Goal: Information Seeking & Learning: Learn about a topic

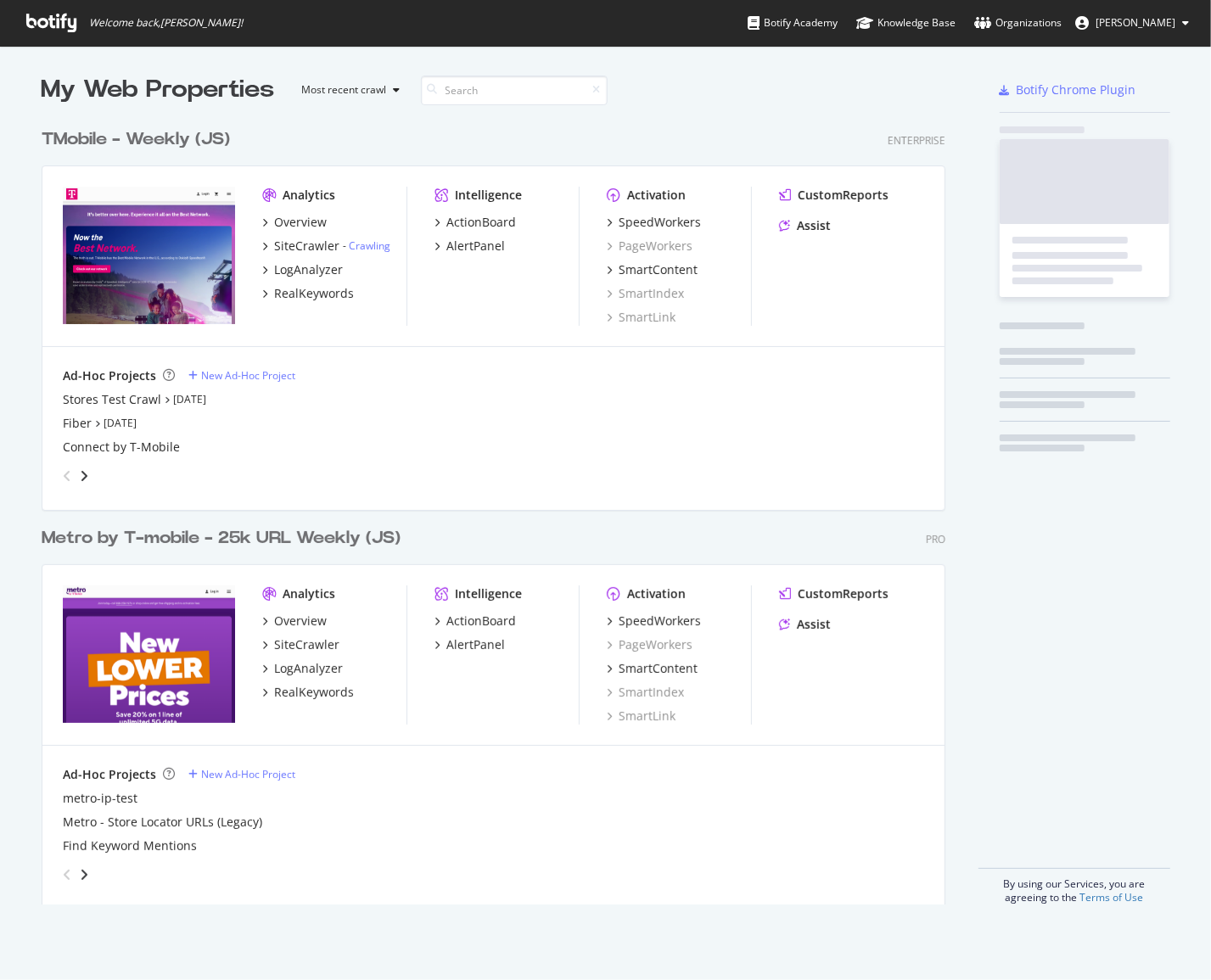
scroll to position [968, 1188]
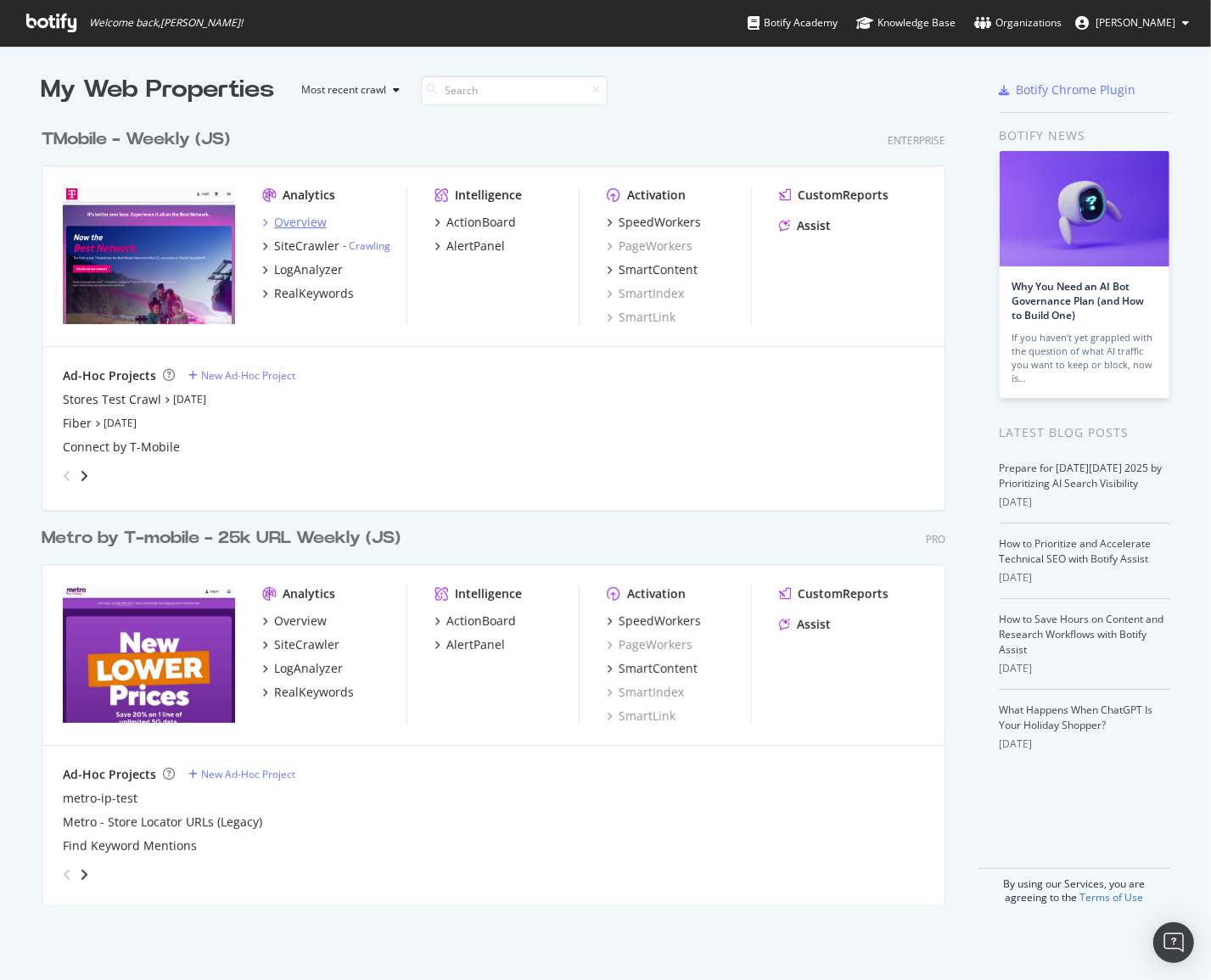
click at [293, 226] on div "Overview" at bounding box center [300, 222] width 53 height 17
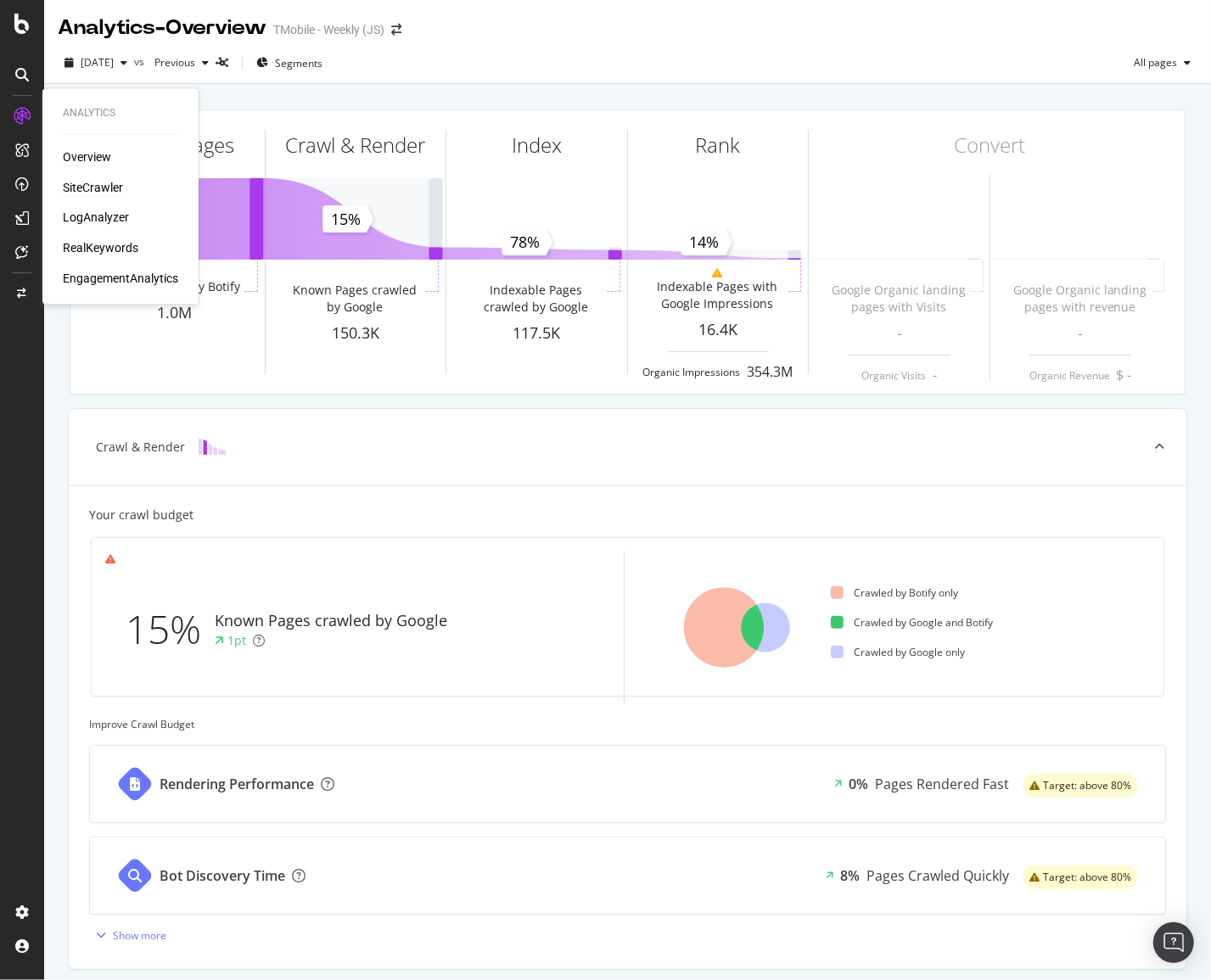
click at [83, 184] on div "SiteCrawler" at bounding box center [93, 187] width 61 height 17
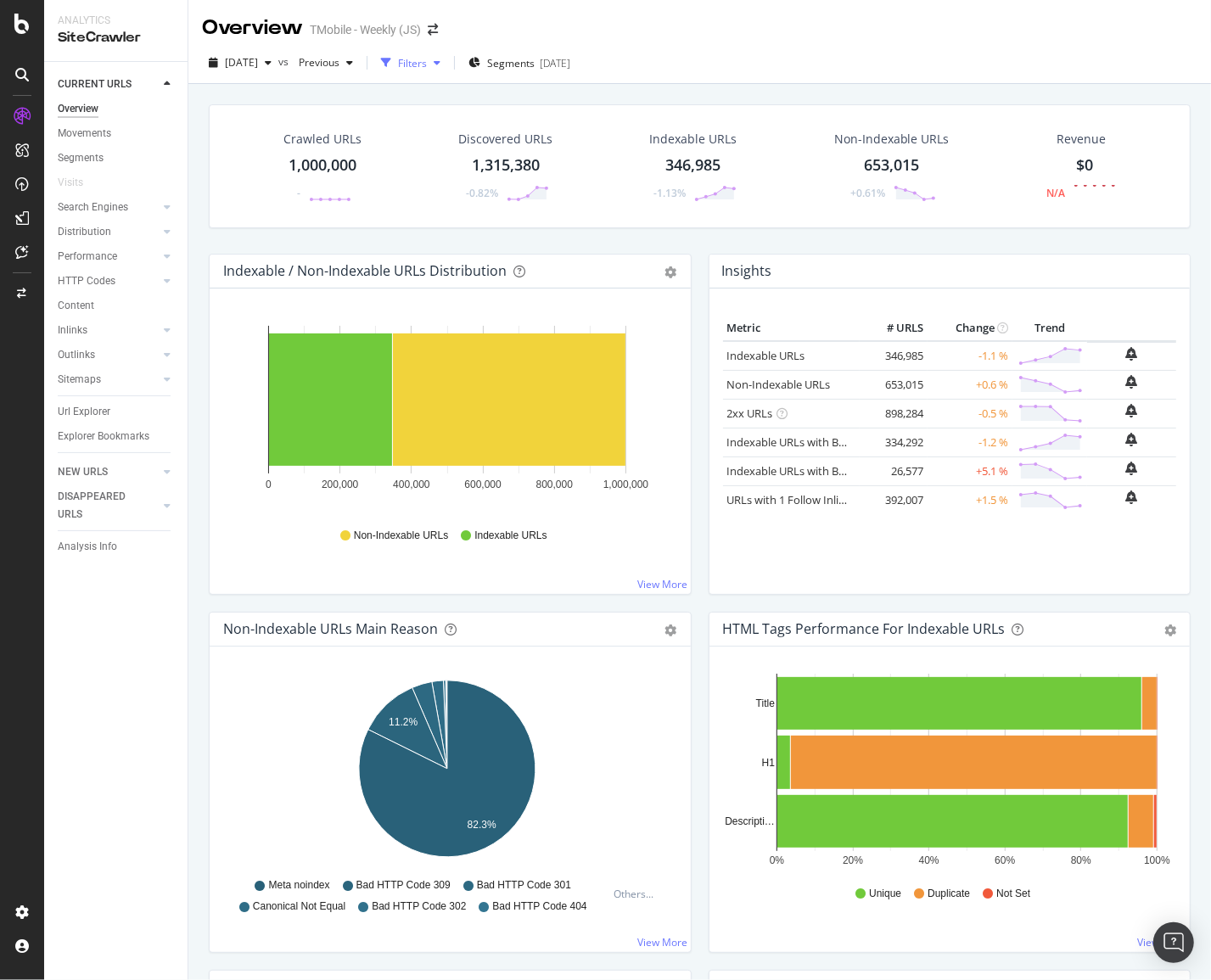
click at [447, 61] on div "button" at bounding box center [436, 62] width 21 height 10
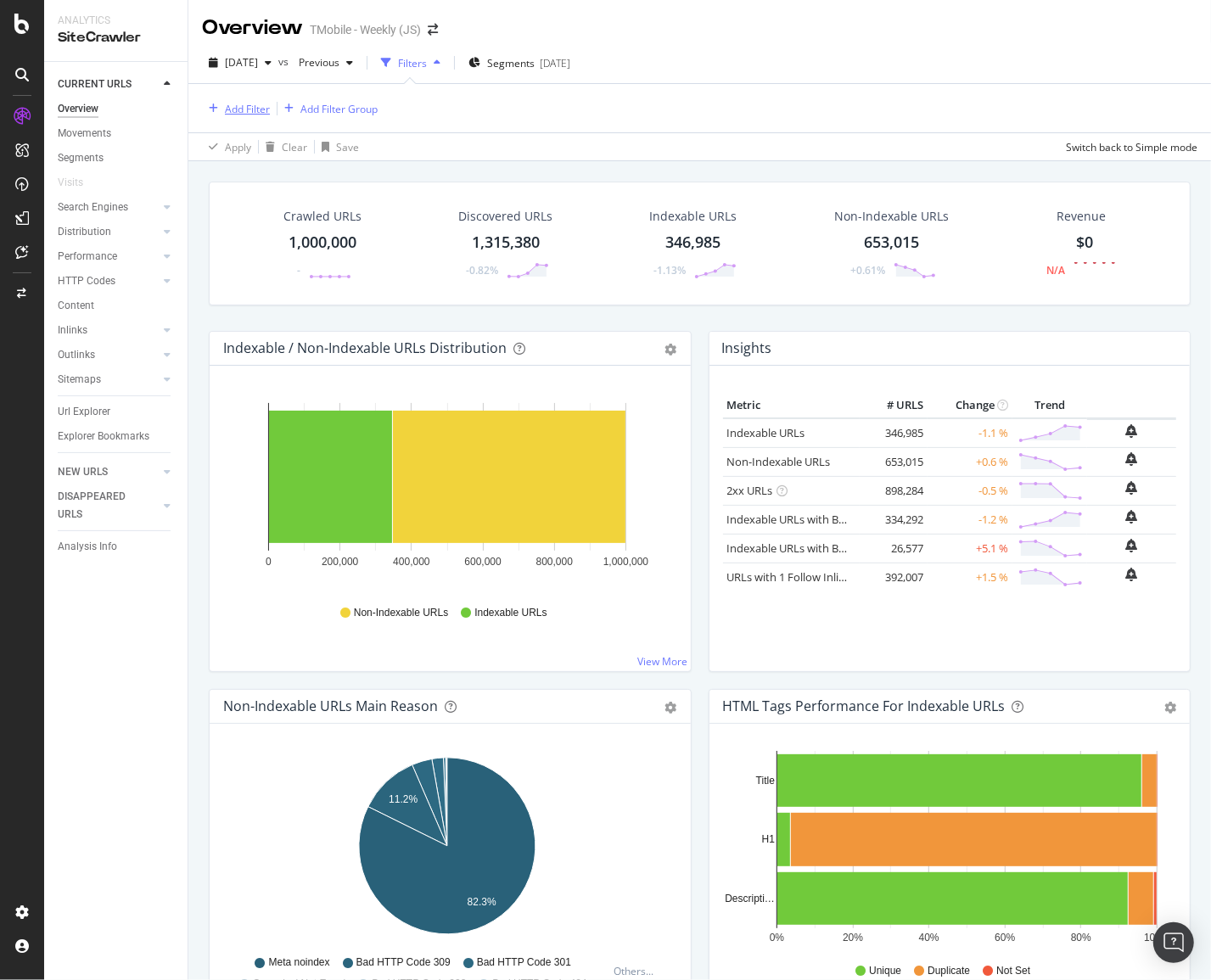
click at [220, 112] on div "Add Filter" at bounding box center [236, 108] width 68 height 19
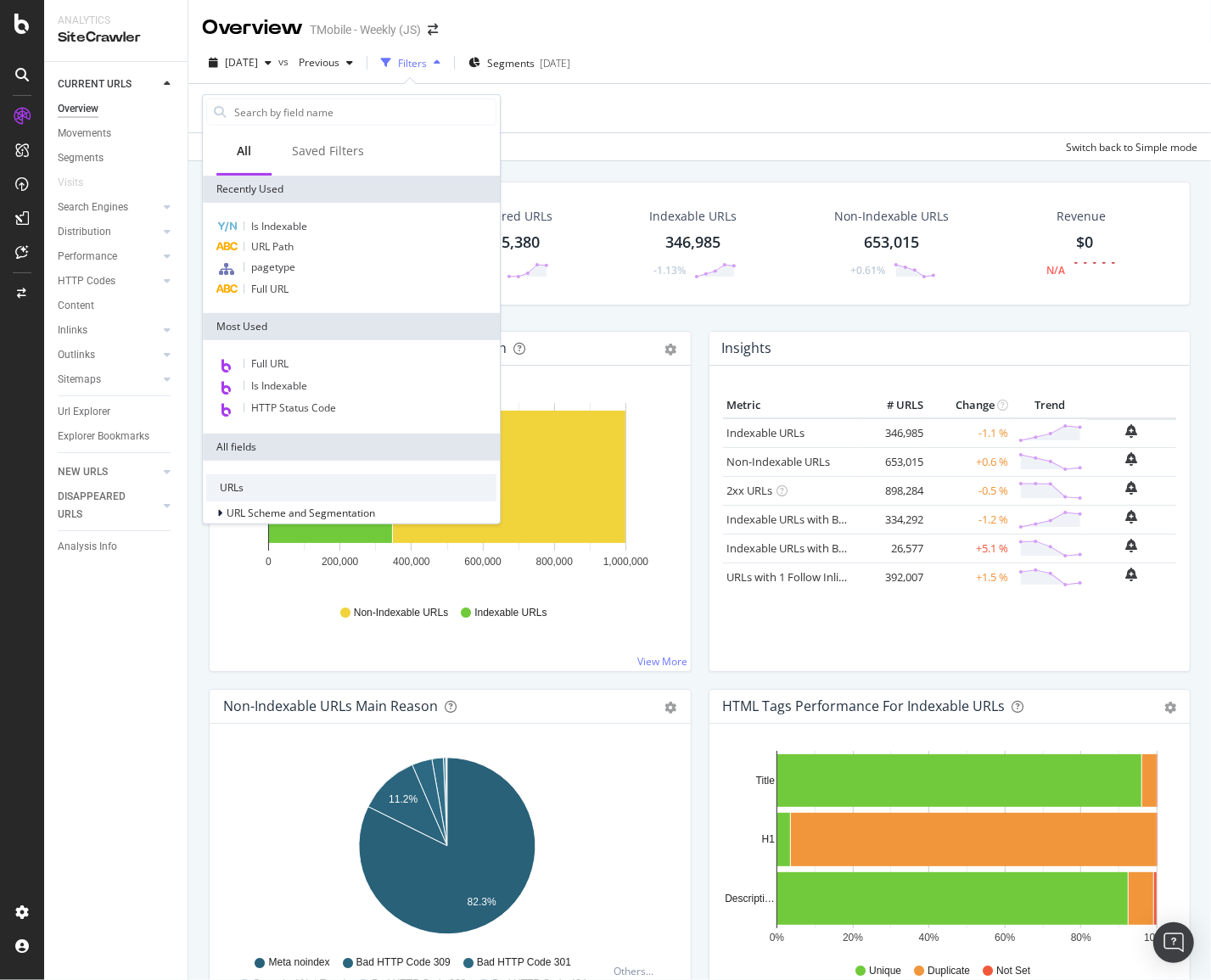
click at [111, 591] on div "CURRENT URLS Overview Movements Segments Visits Search Engines Top Charts Segme…" at bounding box center [115, 520] width 144 height 918
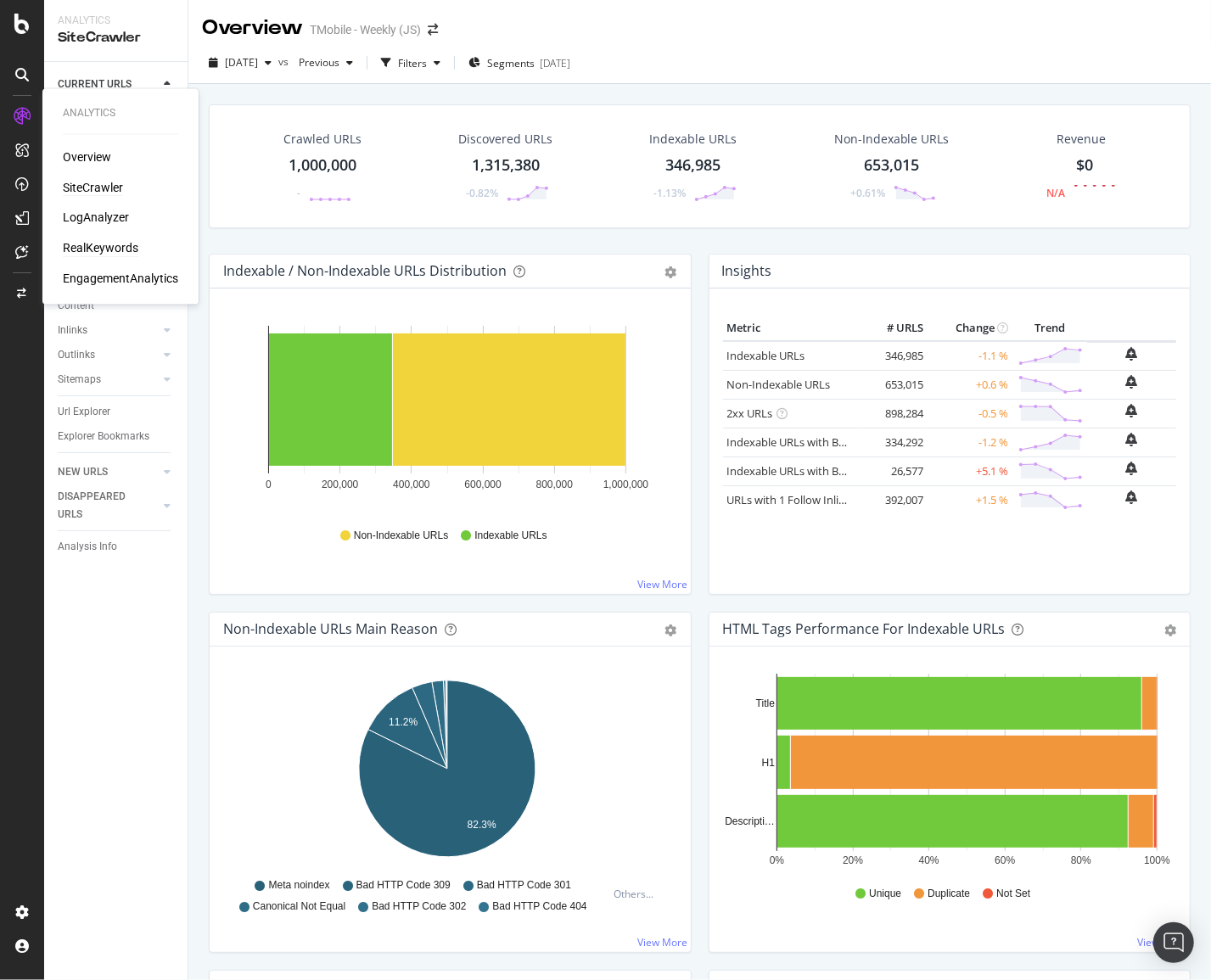
click at [96, 245] on div "RealKeywords" at bounding box center [100, 248] width 76 height 17
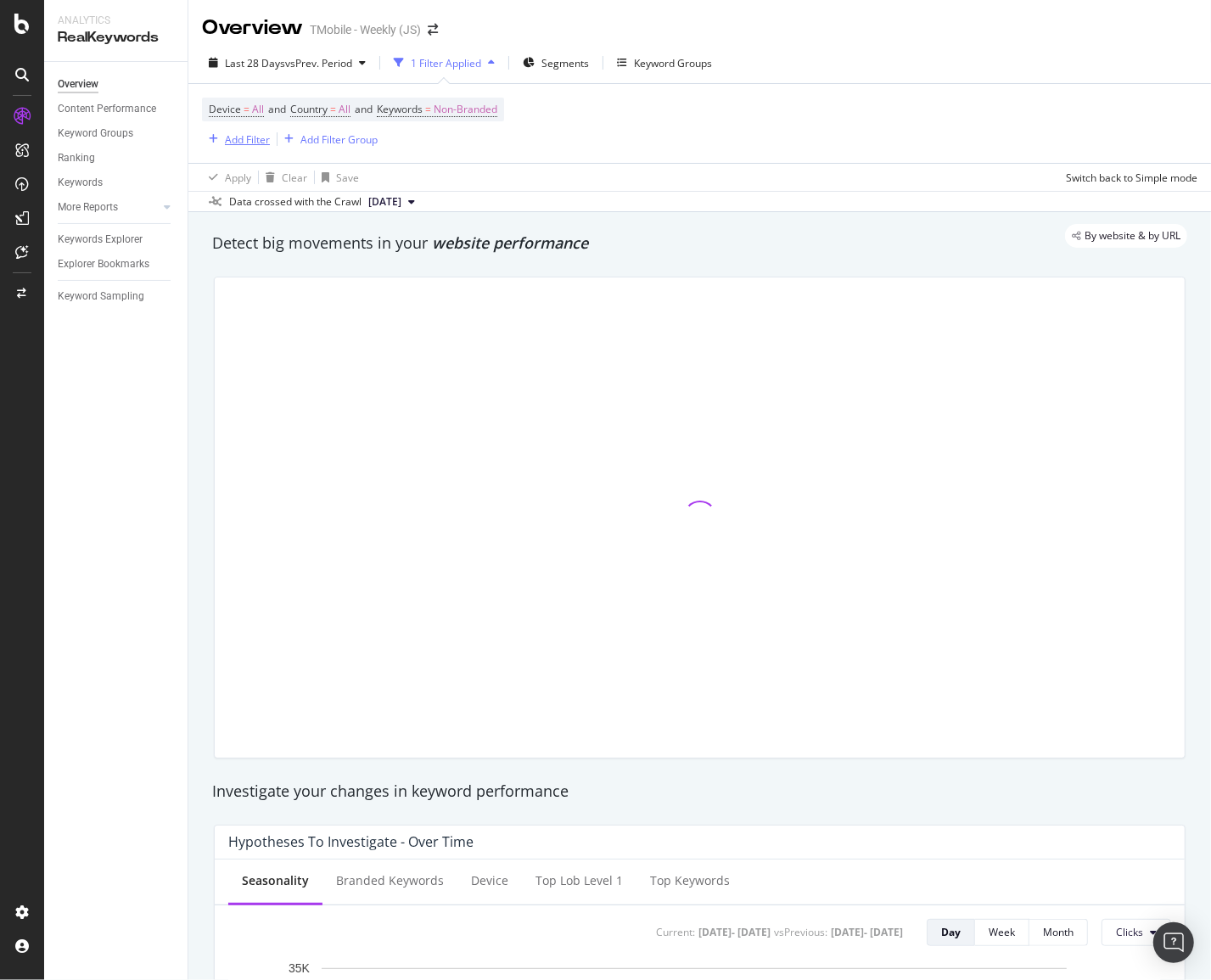
click at [253, 143] on div "Add Filter" at bounding box center [247, 139] width 45 height 14
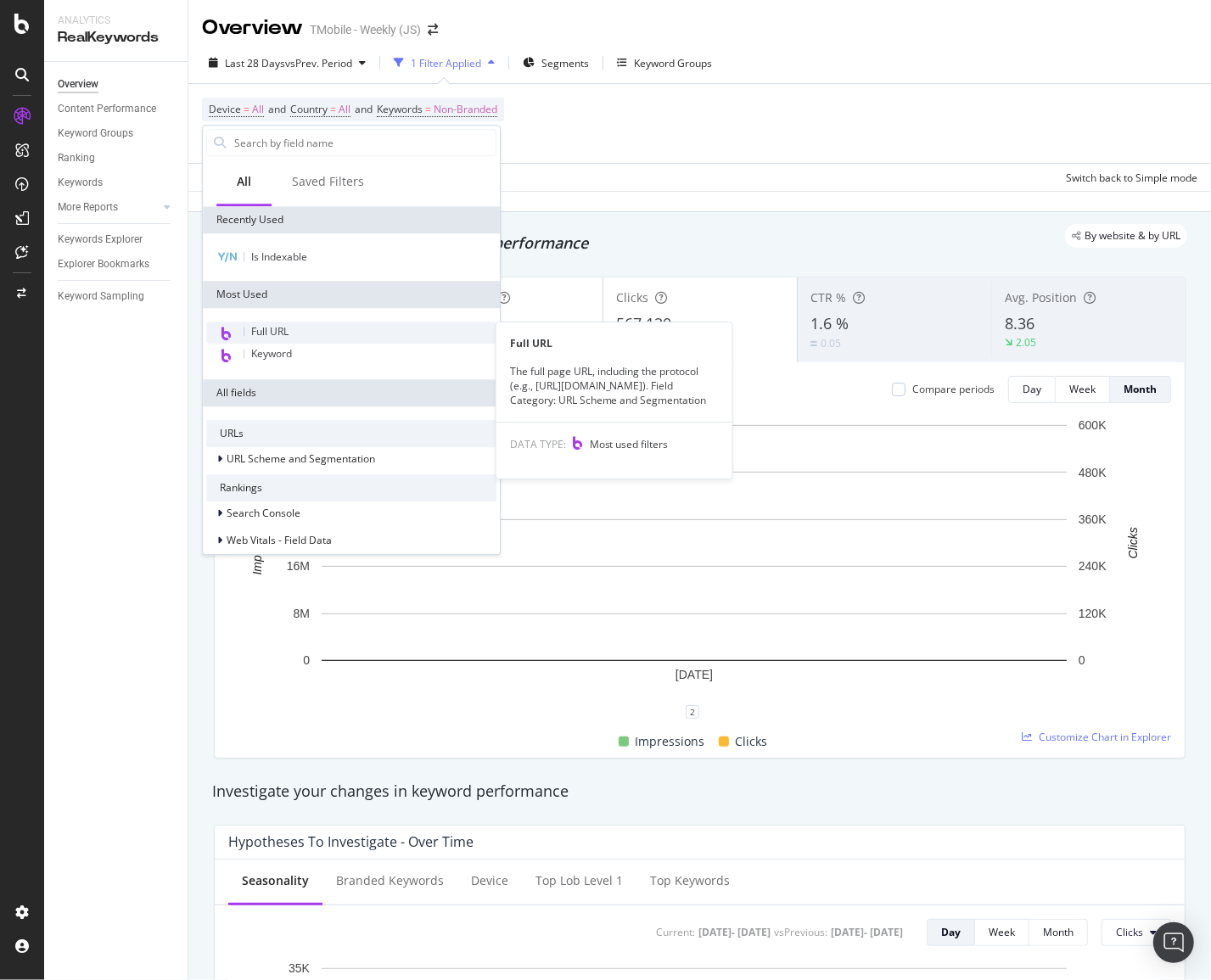
click at [252, 328] on span "Full URL" at bounding box center [270, 331] width 37 height 14
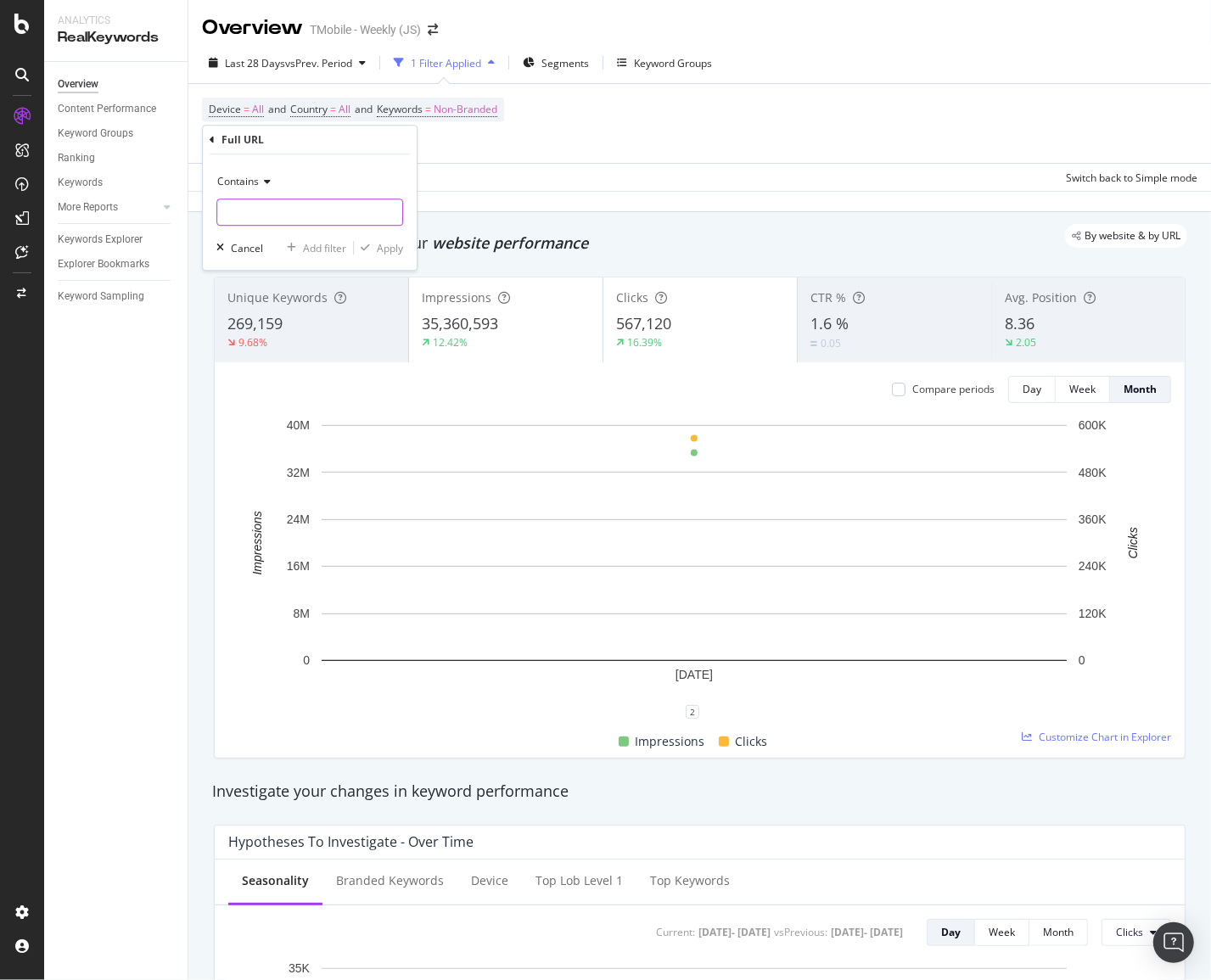
click at [269, 216] on input "text" at bounding box center [309, 212] width 185 height 27
paste input "[URL][DOMAIN_NAME]"
type input "[URL][DOMAIN_NAME]"
click at [401, 245] on div "Apply" at bounding box center [389, 248] width 26 height 14
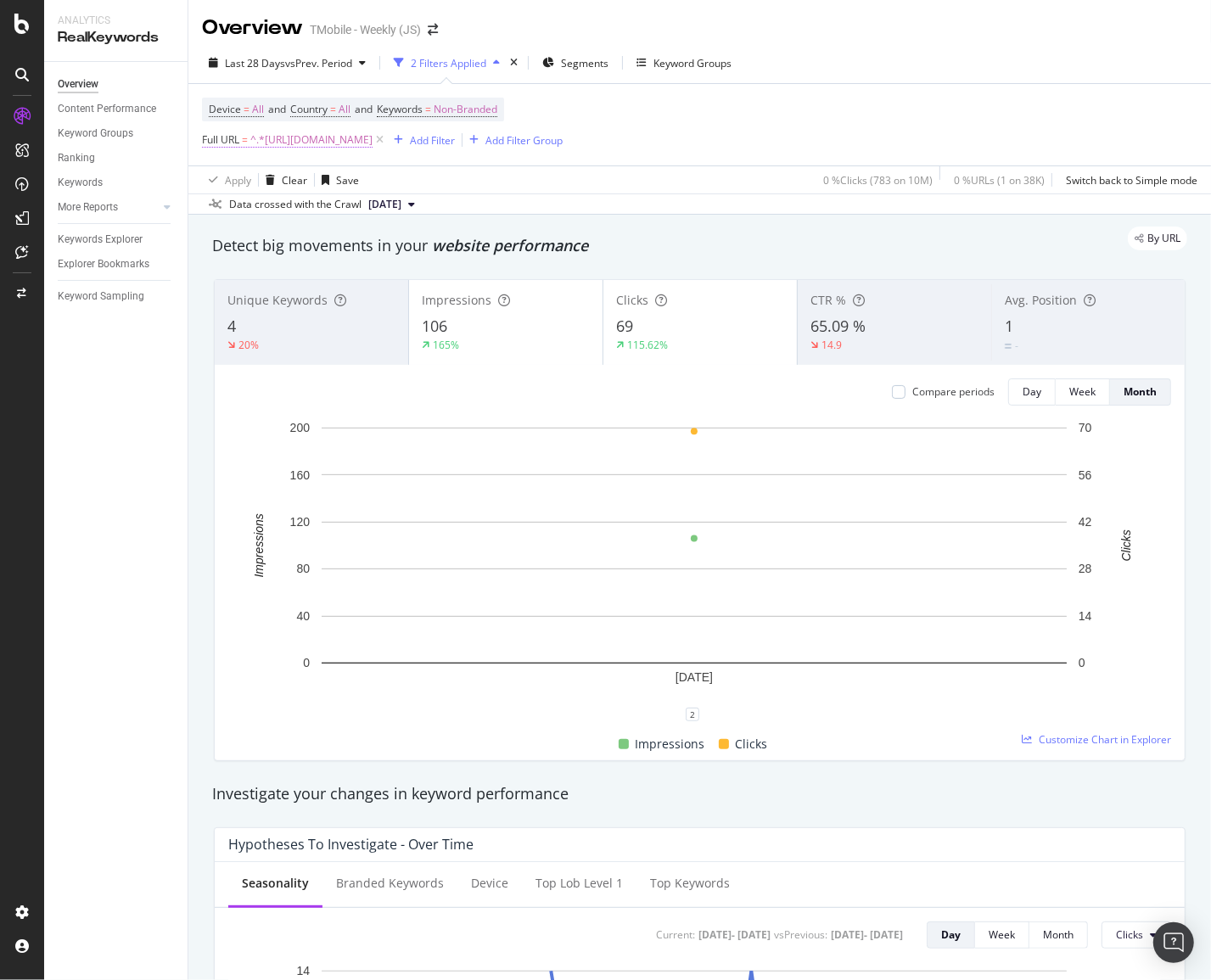
click at [373, 144] on span "^.*[URL][DOMAIN_NAME]" at bounding box center [311, 140] width 122 height 24
click at [336, 205] on input "[URL][DOMAIN_NAME]" at bounding box center [297, 212] width 161 height 27
paste input "nterprise-unlimited"
type input "[URL][DOMAIN_NAME]"
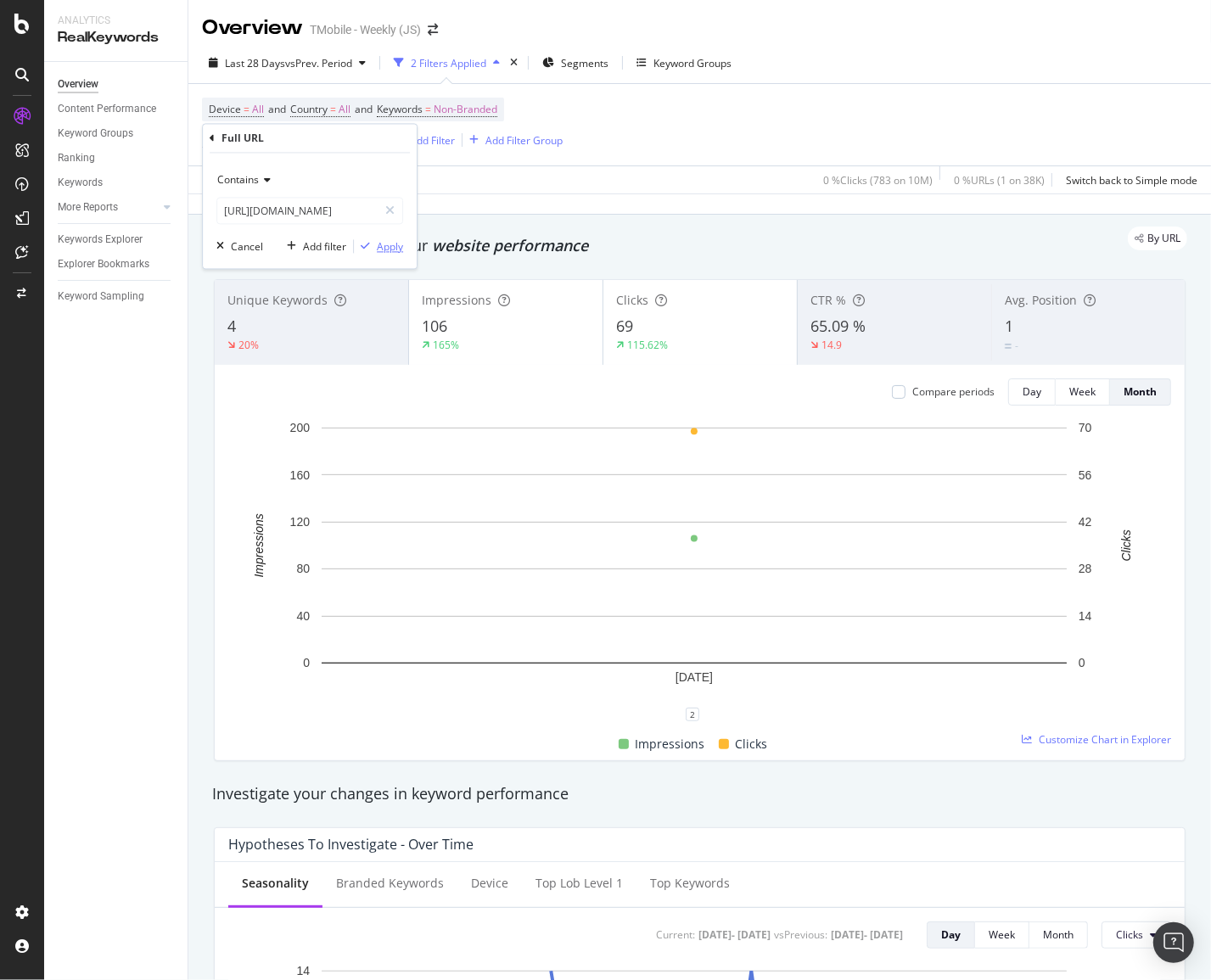
scroll to position [0, 0]
click at [374, 239] on div "Apply" at bounding box center [378, 246] width 49 height 15
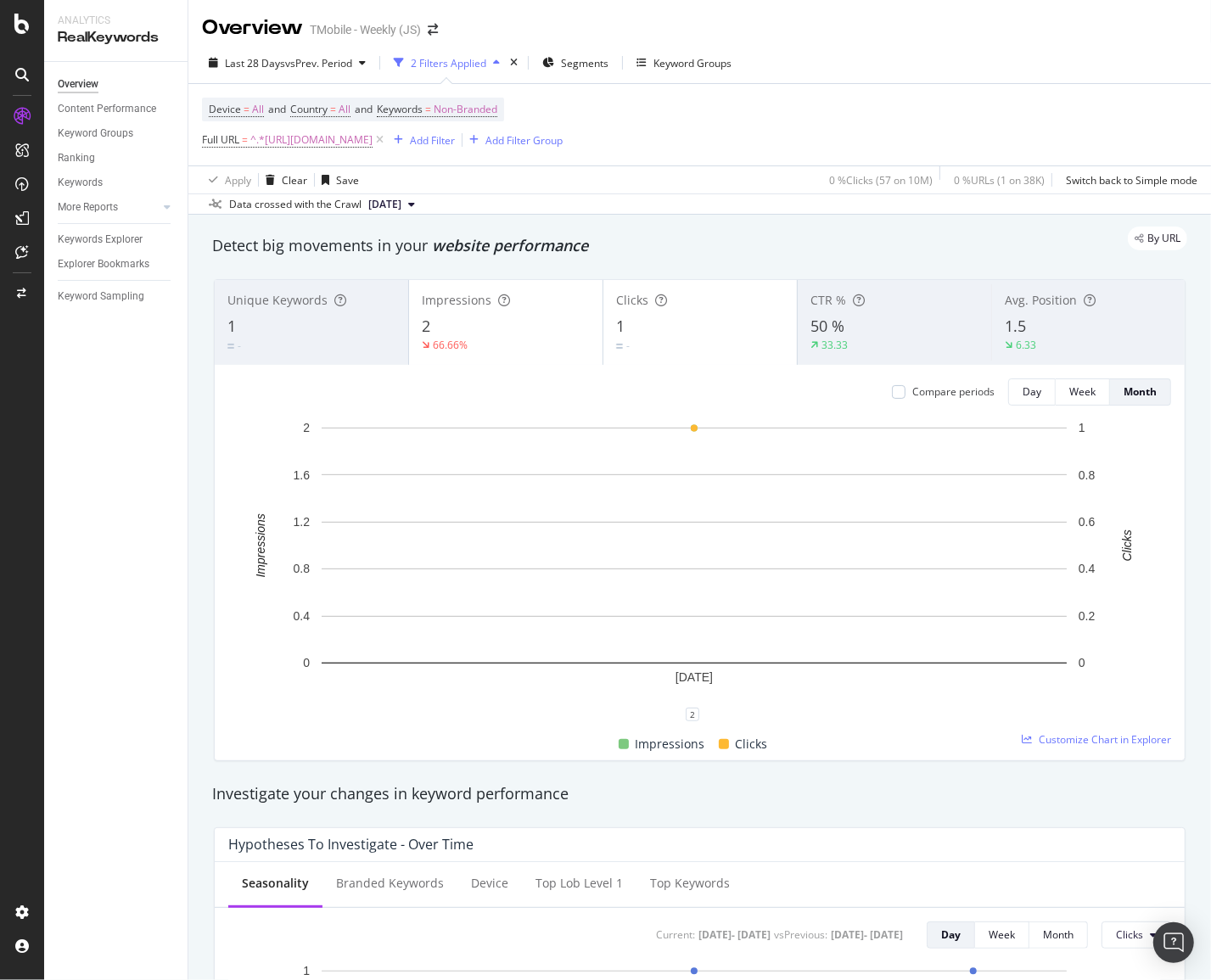
click at [396, 203] on span "[DATE]" at bounding box center [385, 204] width 33 height 15
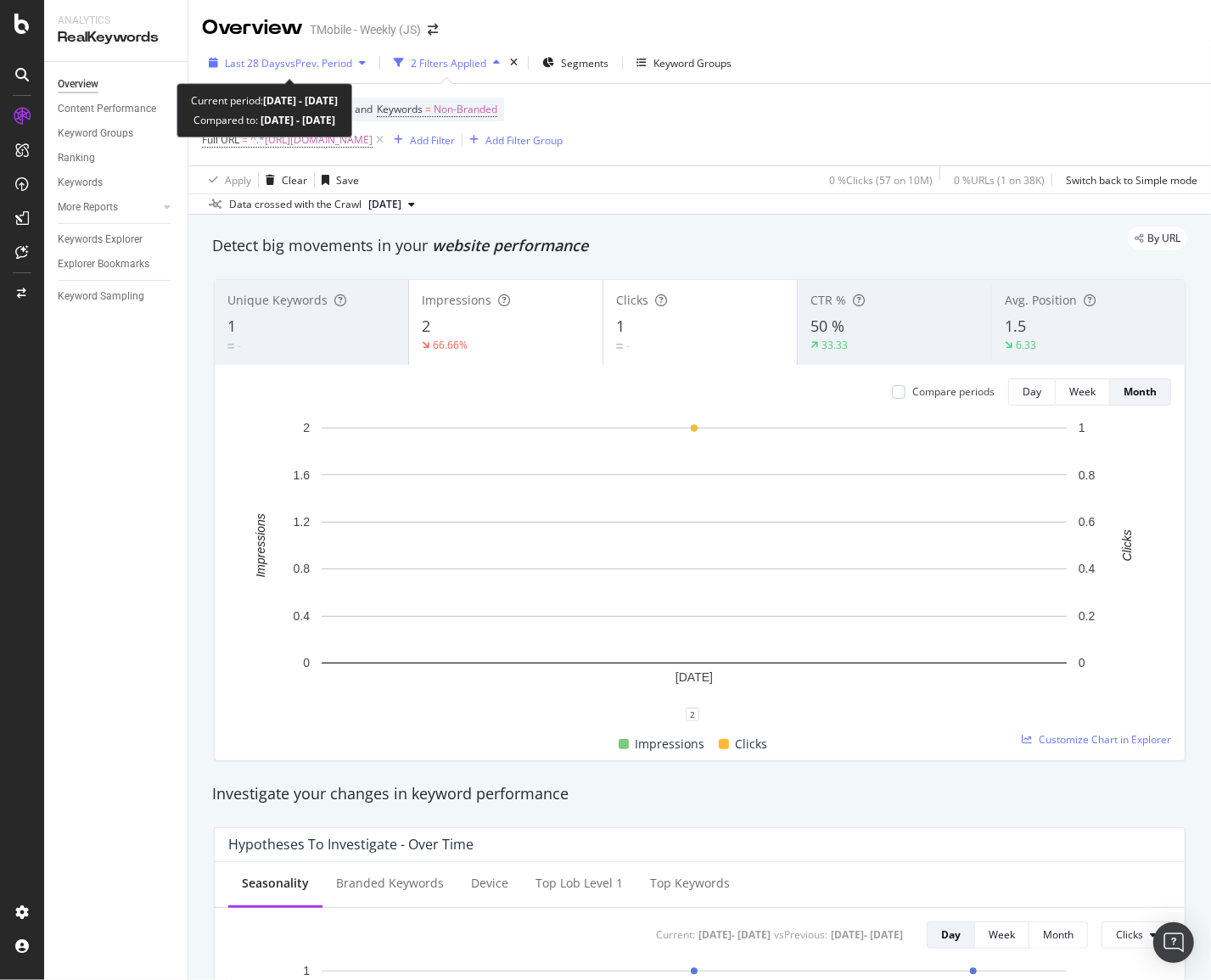
click at [295, 60] on span "vs Prev. Period" at bounding box center [319, 63] width 67 height 14
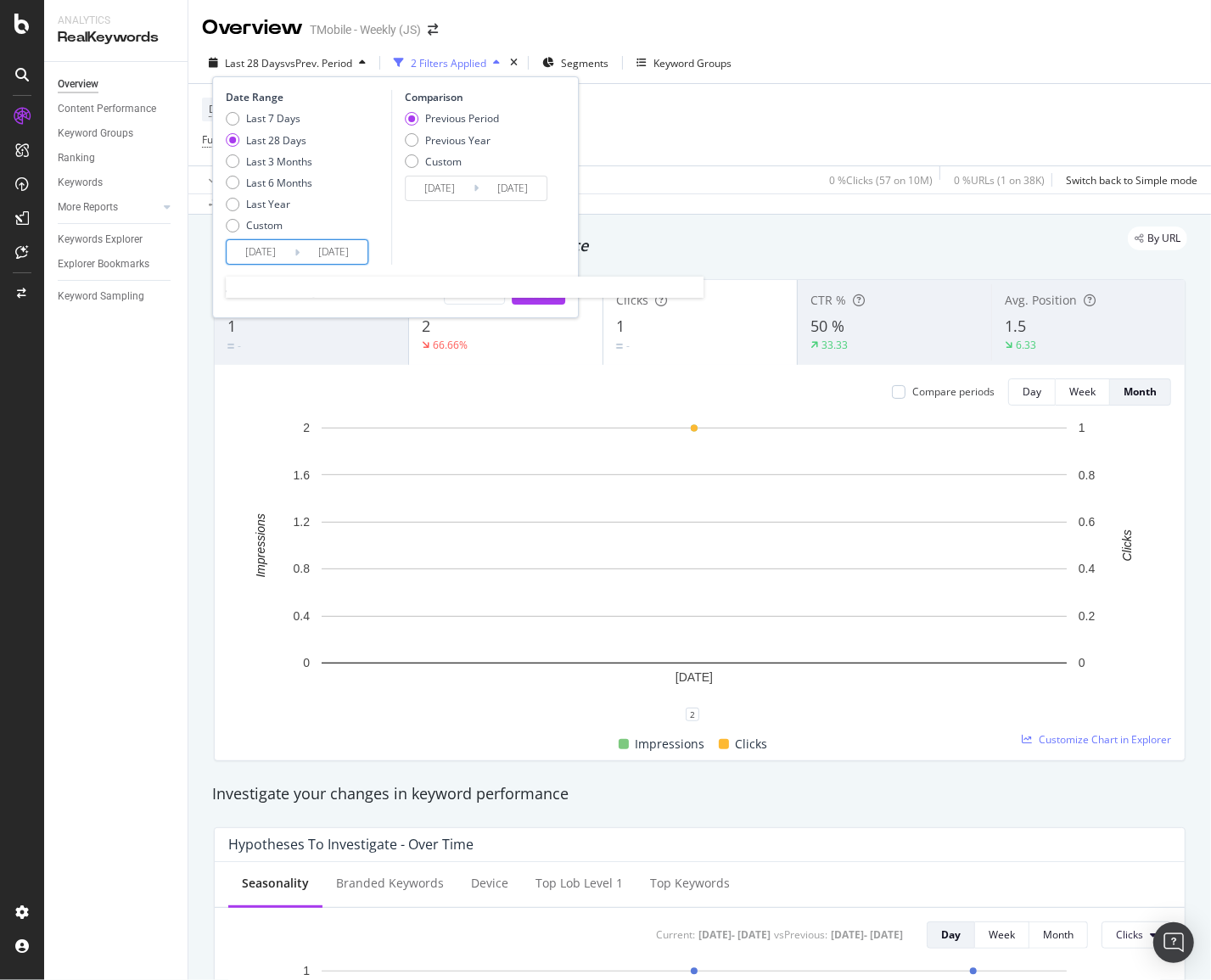
click at [276, 257] on input "[DATE]" at bounding box center [261, 252] width 68 height 24
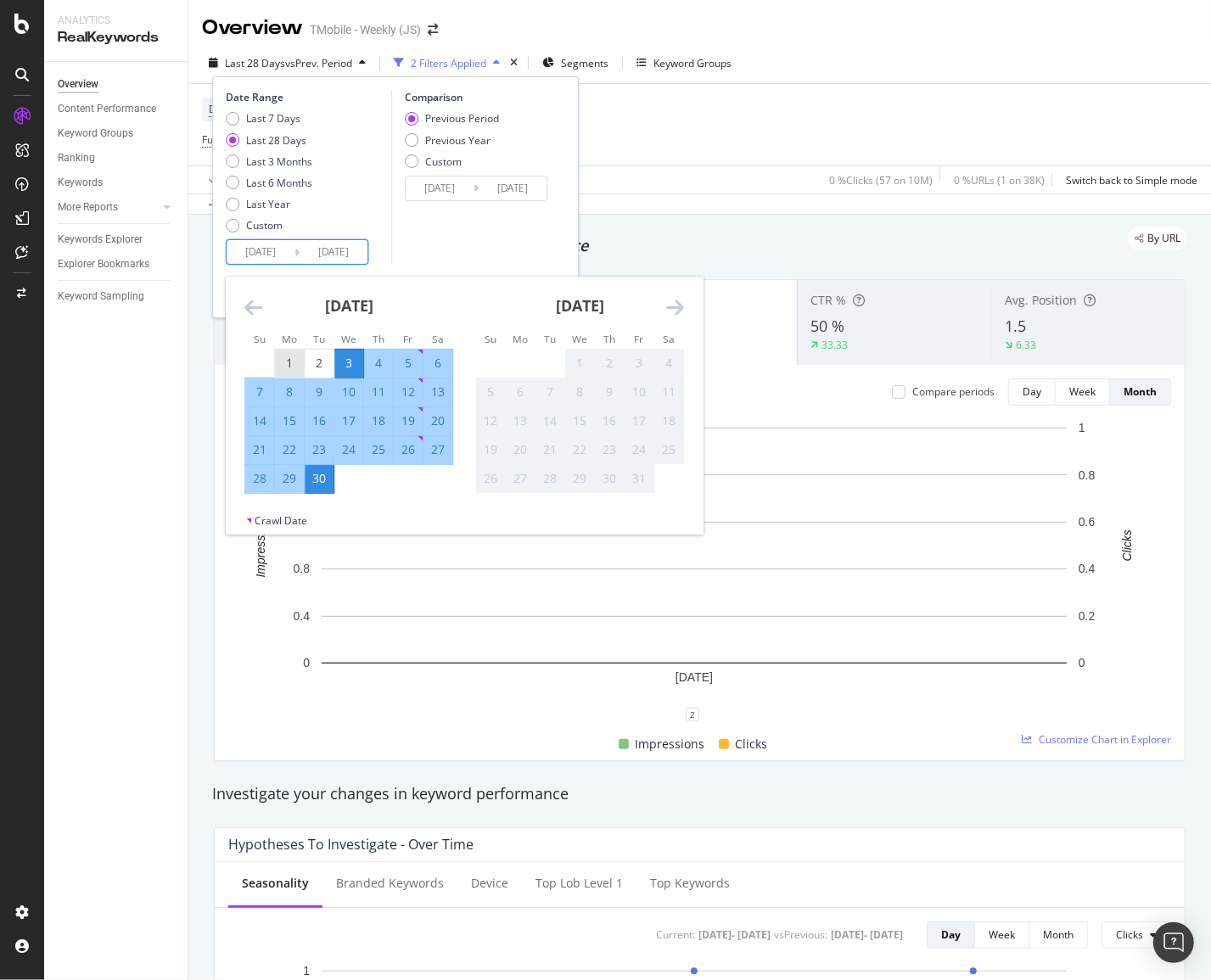
click at [289, 370] on div "1" at bounding box center [289, 363] width 29 height 17
type input "[DATE]"
click at [316, 476] on div "30" at bounding box center [319, 478] width 29 height 17
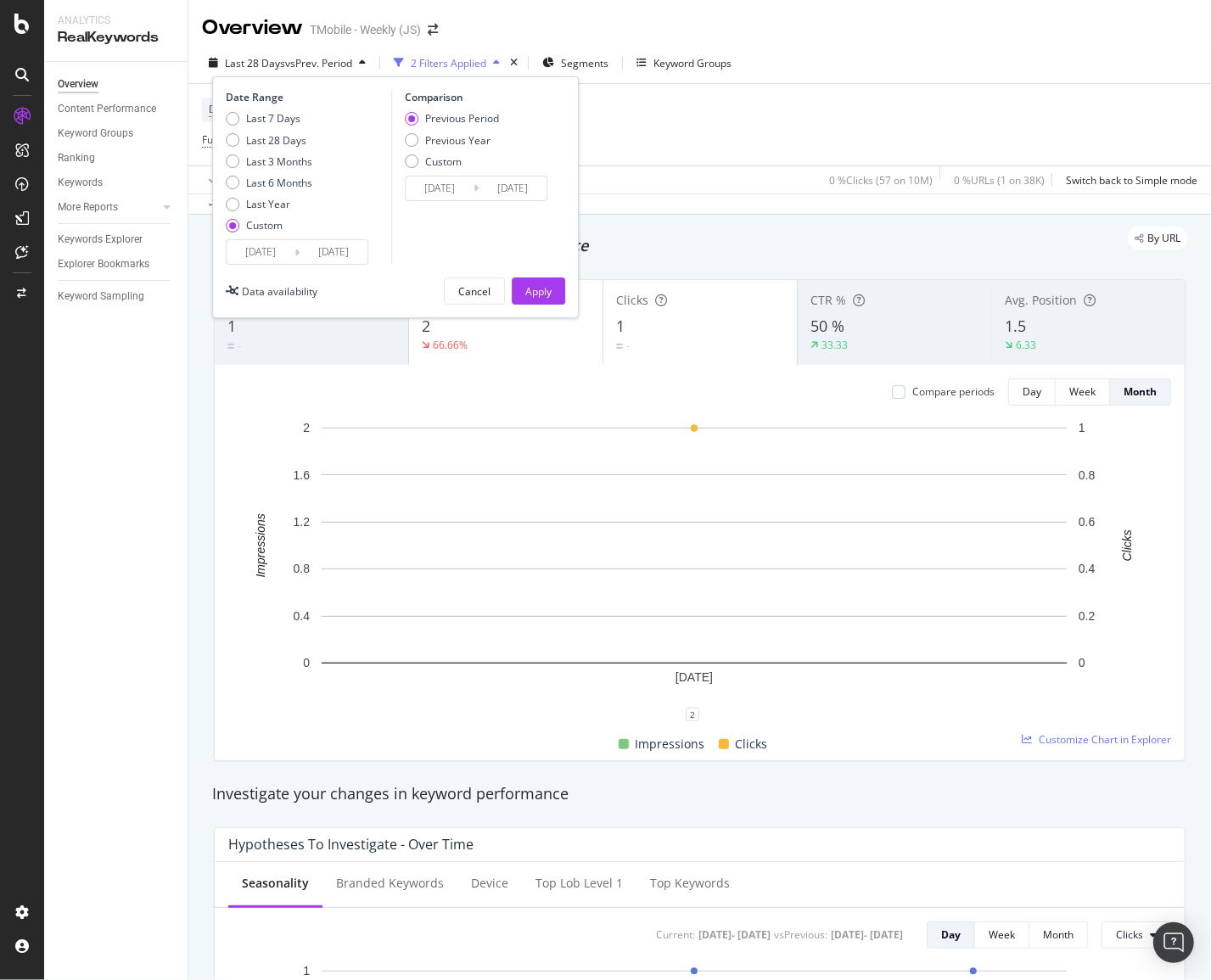
click at [464, 188] on input "[DATE]" at bounding box center [440, 188] width 68 height 24
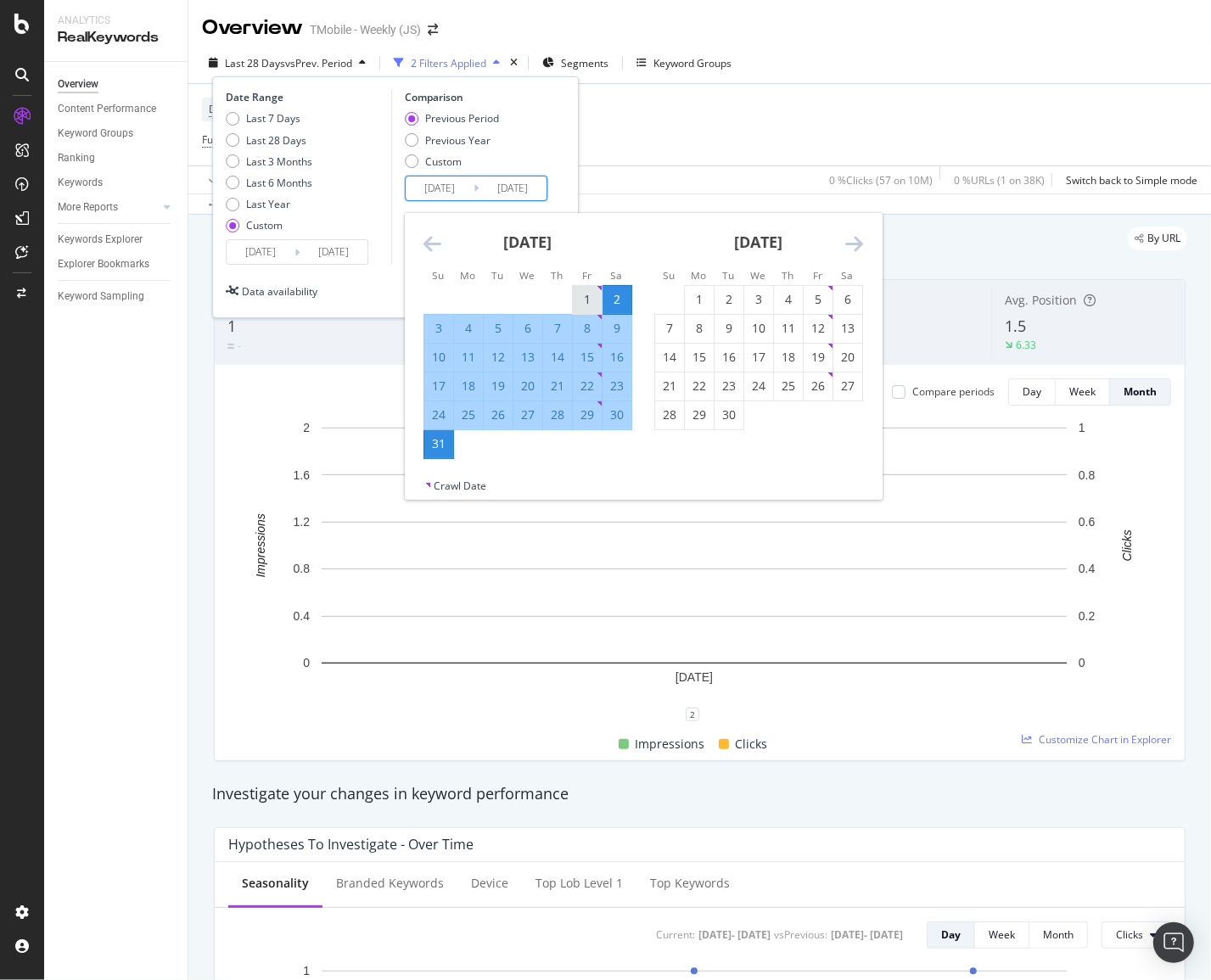
click at [575, 289] on div "1" at bounding box center [587, 300] width 29 height 28
type input "[DATE]"
click at [351, 84] on div "Date Range Last 7 Days Last 28 Days Last 3 Months Last 6 Months Last Year Custo…" at bounding box center [395, 197] width 367 height 242
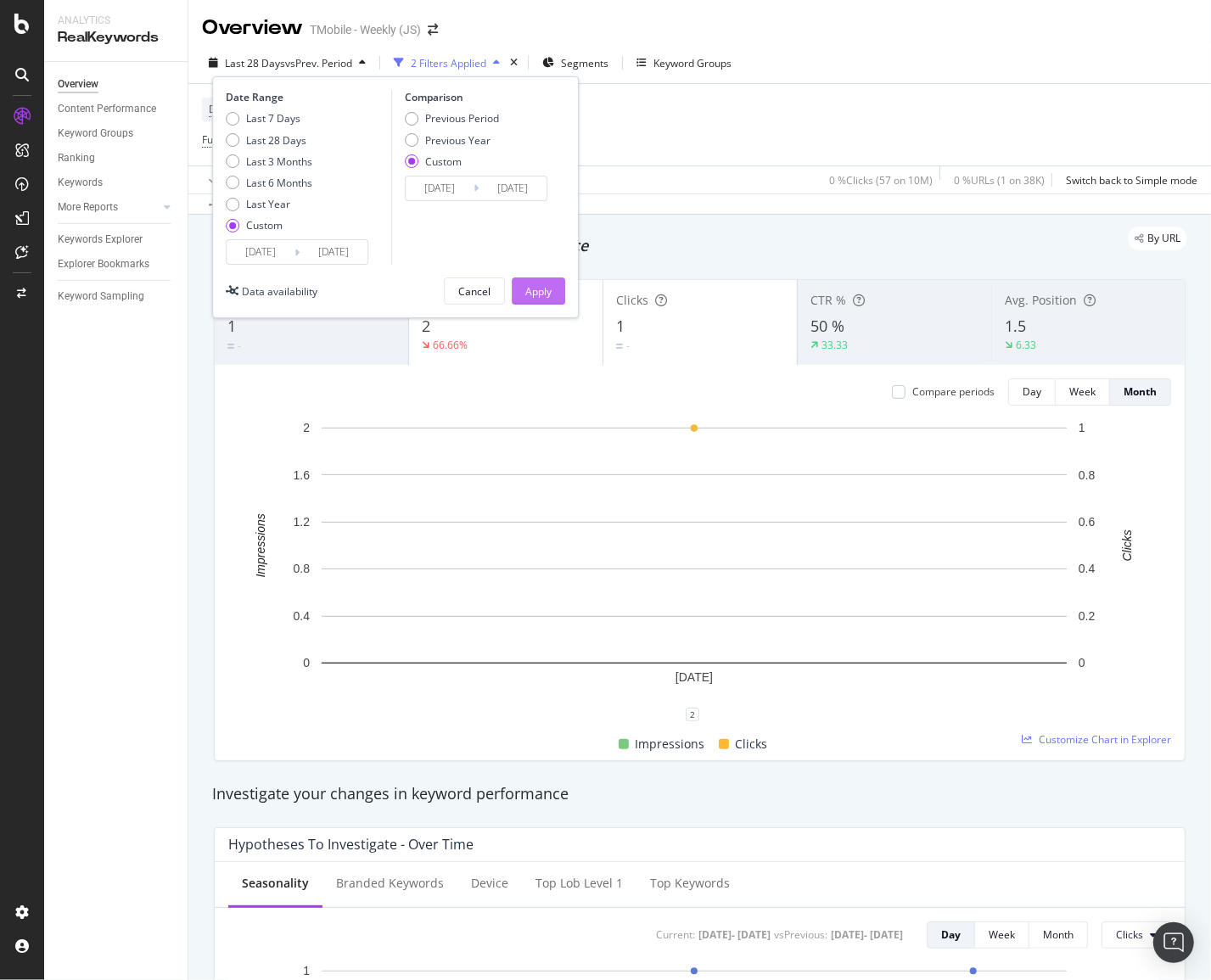
click at [557, 287] on button "Apply" at bounding box center [538, 291] width 54 height 27
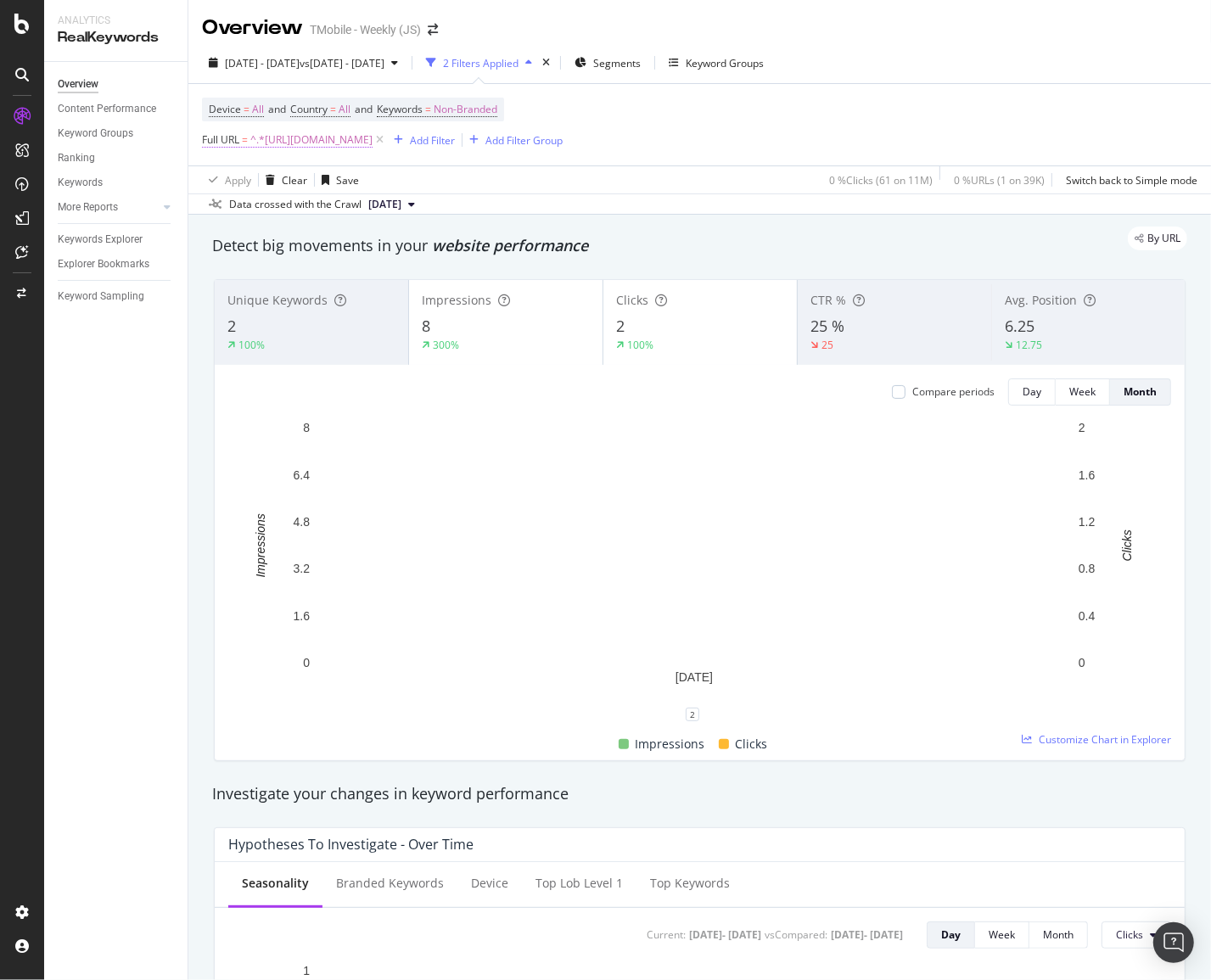
click at [315, 142] on span "^.*[URL][DOMAIN_NAME]" at bounding box center [311, 140] width 122 height 24
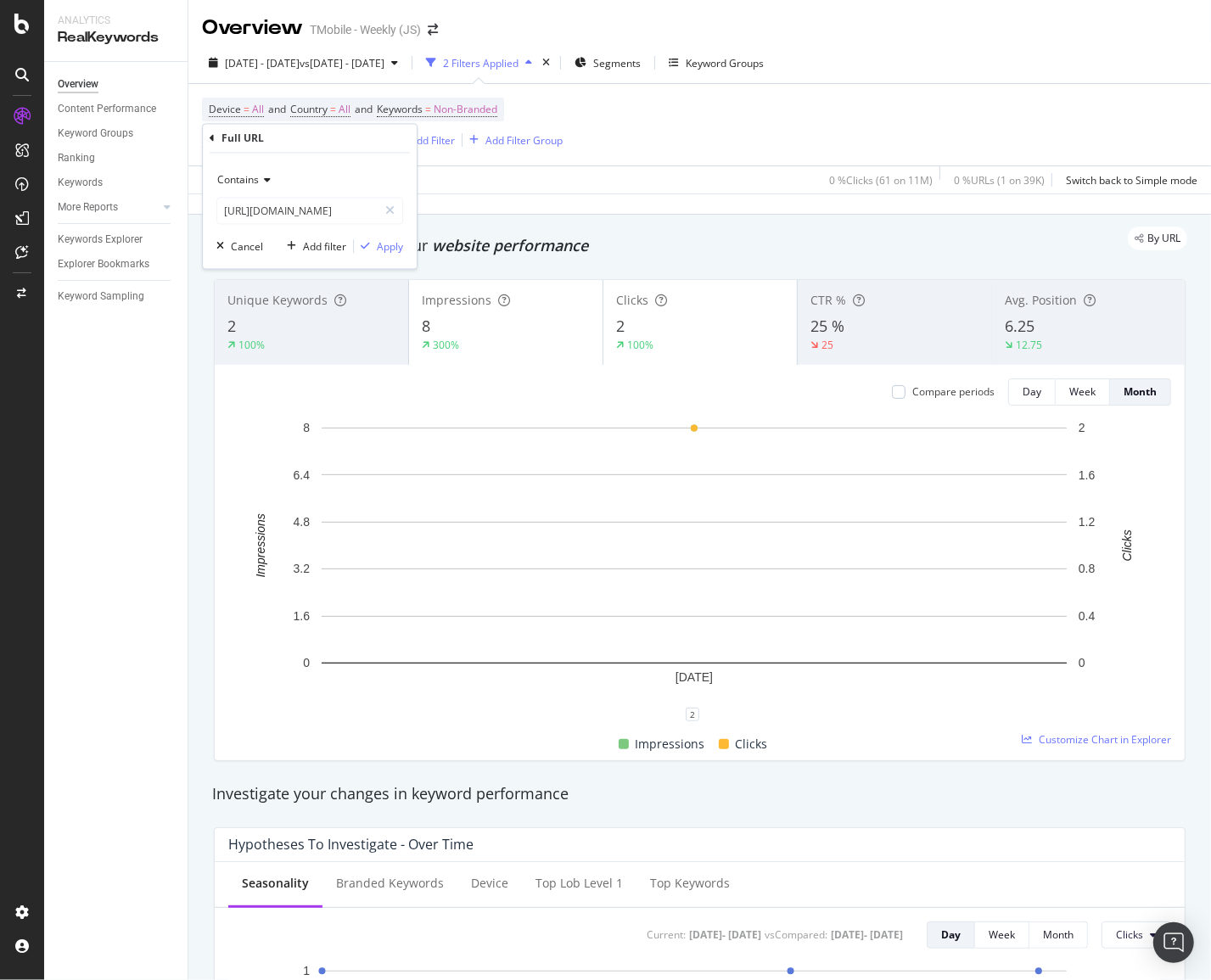
click at [273, 189] on div "Contains" at bounding box center [310, 180] width 187 height 27
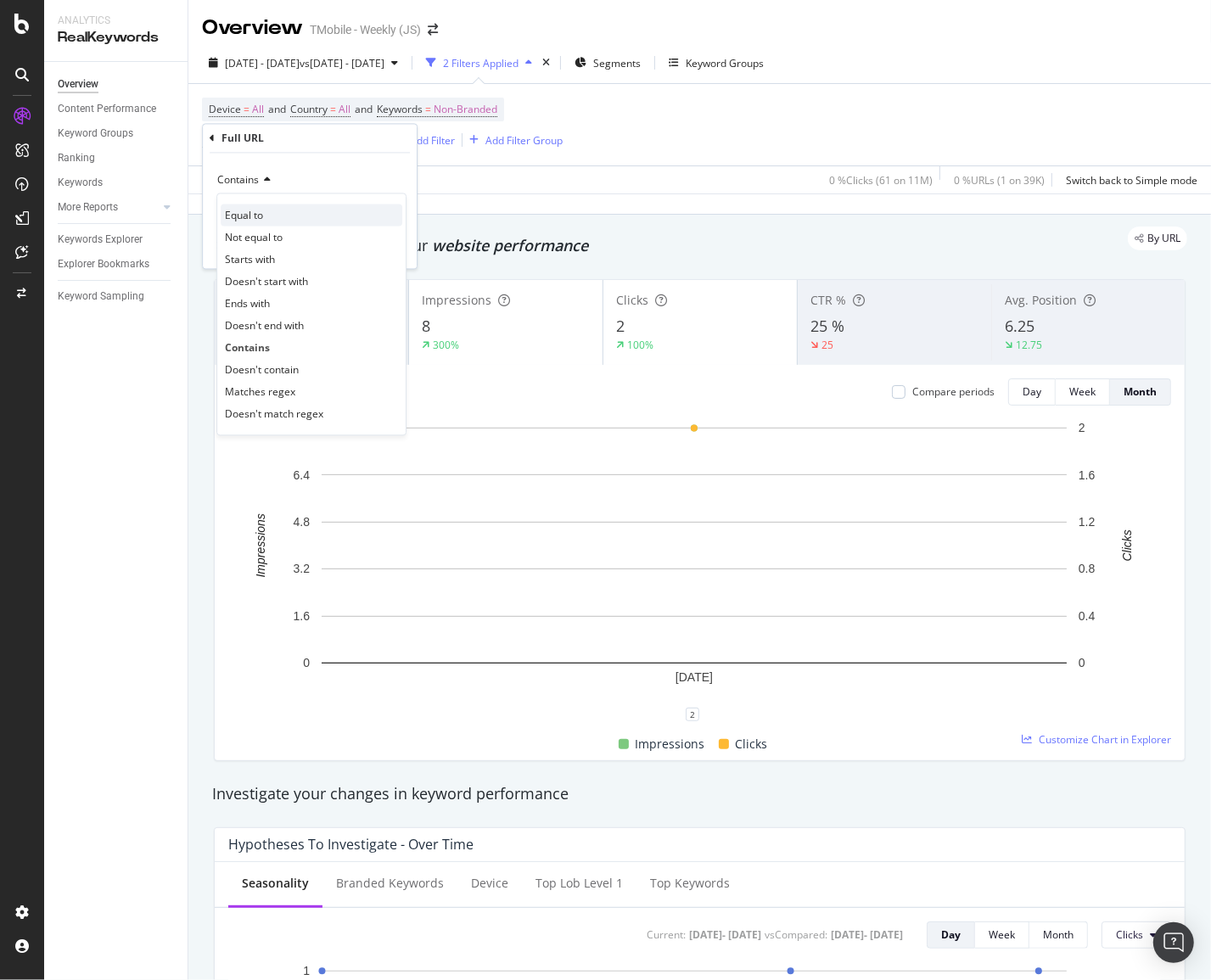
click at [255, 220] on span "Equal to" at bounding box center [244, 215] width 38 height 14
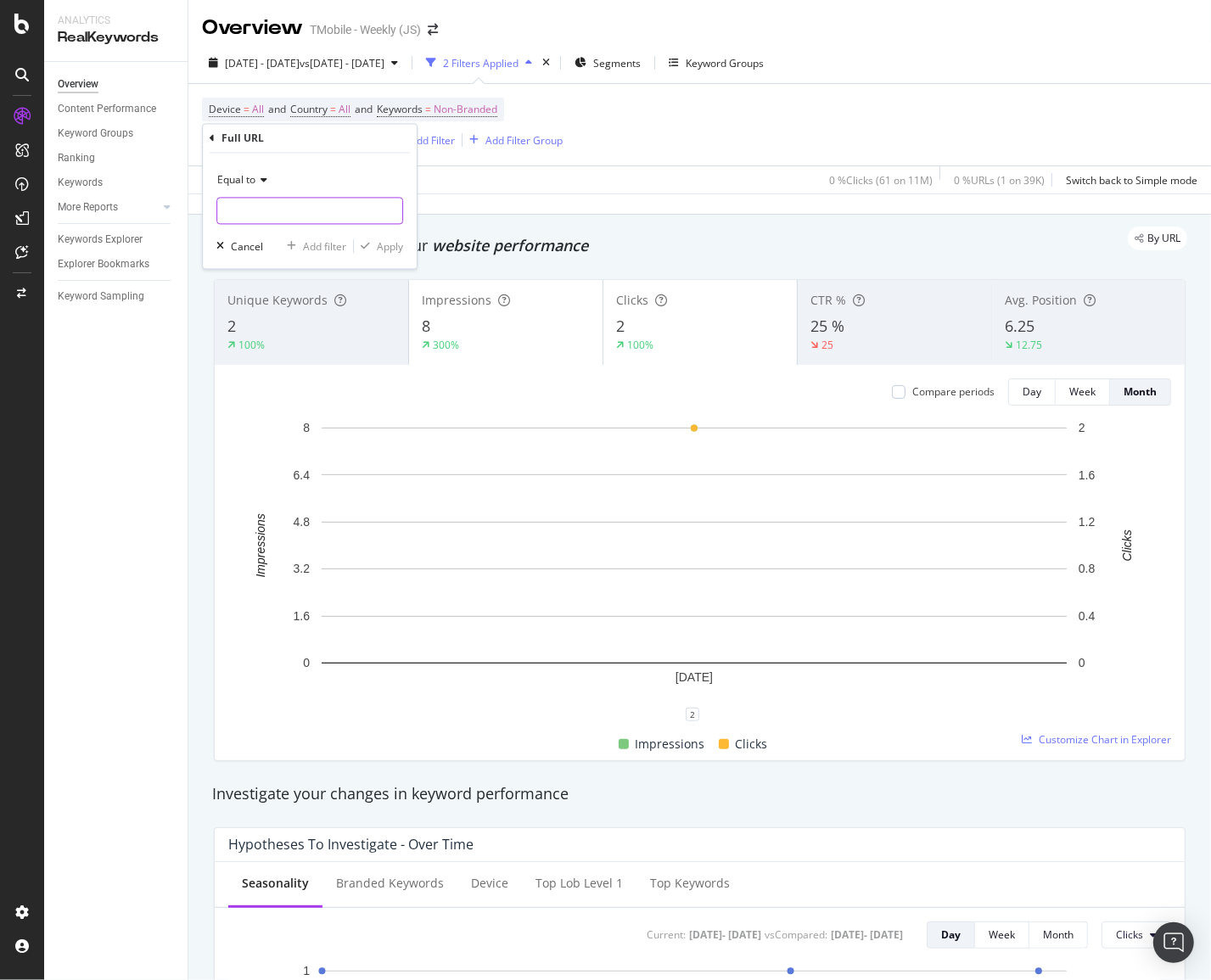
click at [303, 212] on input "text" at bounding box center [309, 212] width 185 height 27
click at [252, 212] on input "text" at bounding box center [309, 212] width 185 height 27
paste input "[URL][DOMAIN_NAME]"
type input "[URL][DOMAIN_NAME]"
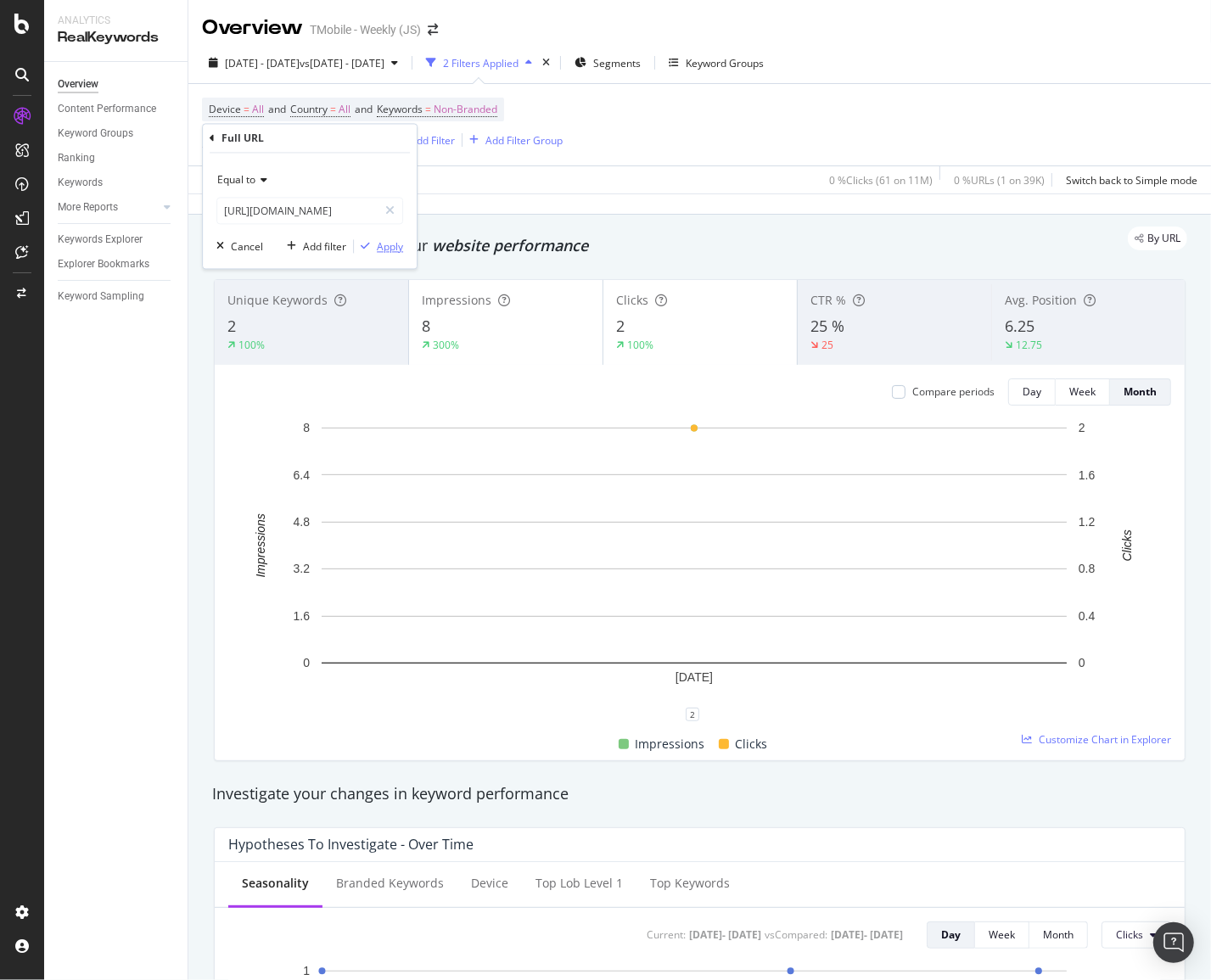
scroll to position [0, 0]
click at [390, 238] on button "Apply" at bounding box center [378, 246] width 49 height 17
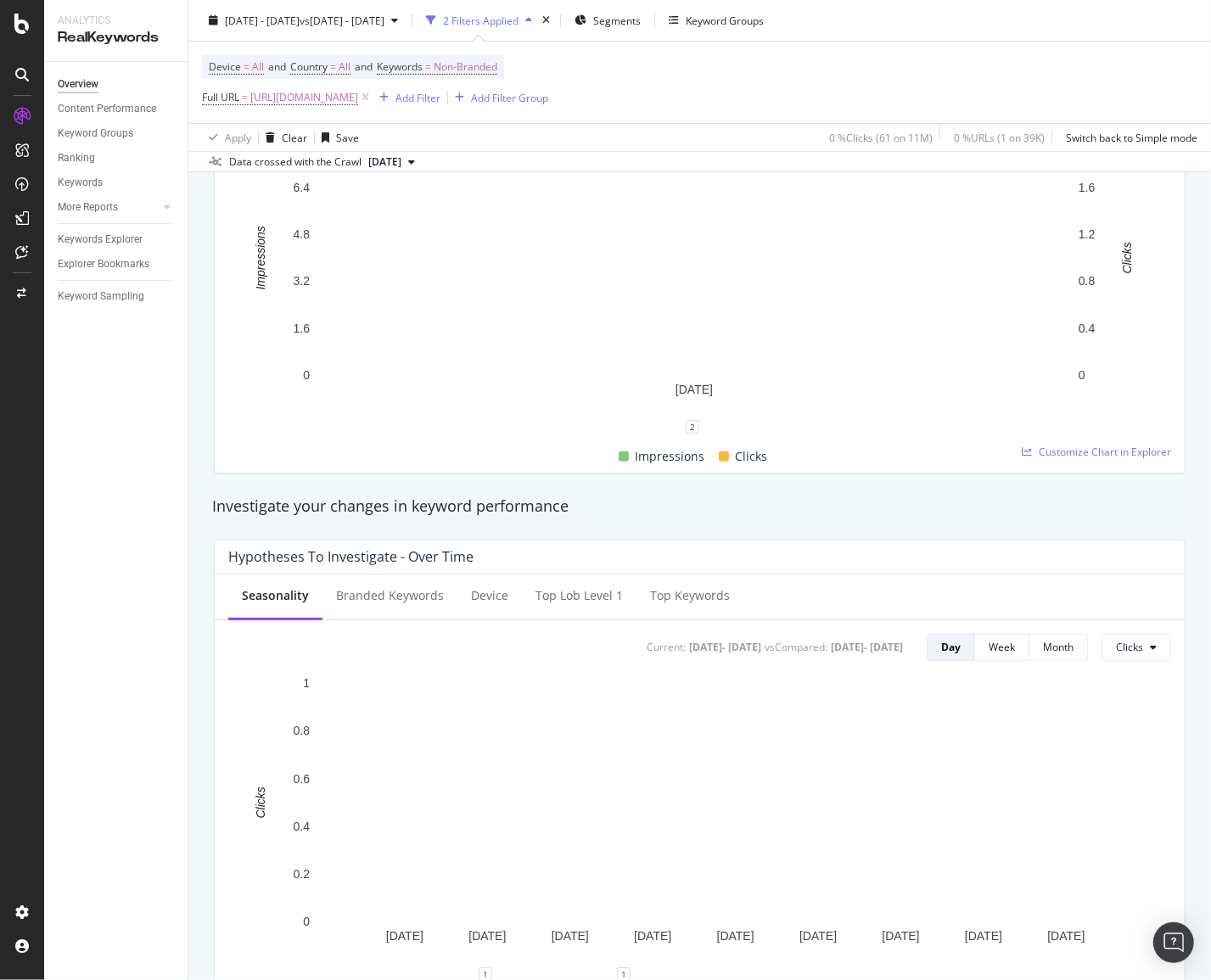
scroll to position [286, 0]
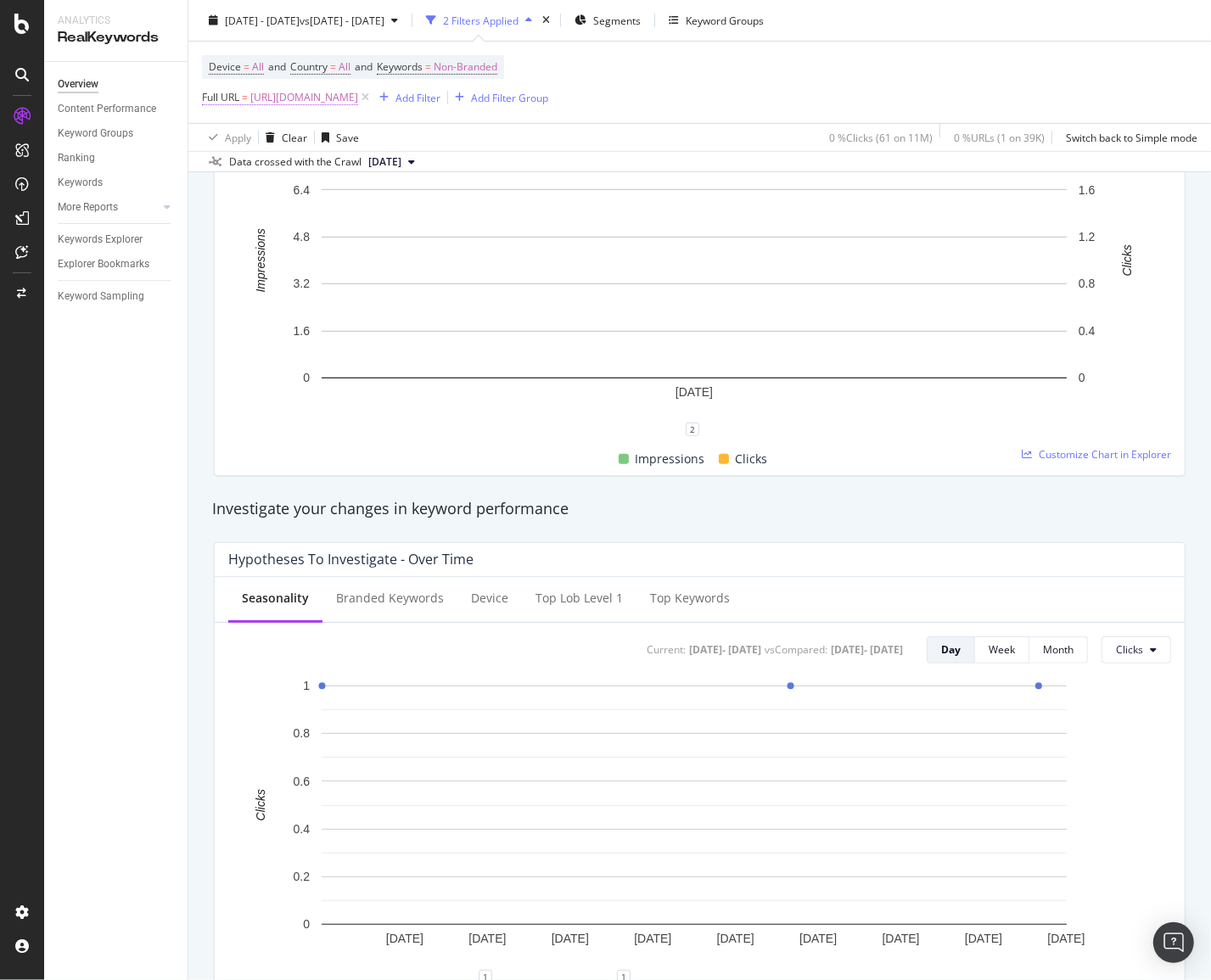
click at [358, 95] on span "[URL][DOMAIN_NAME]" at bounding box center [304, 97] width 108 height 24
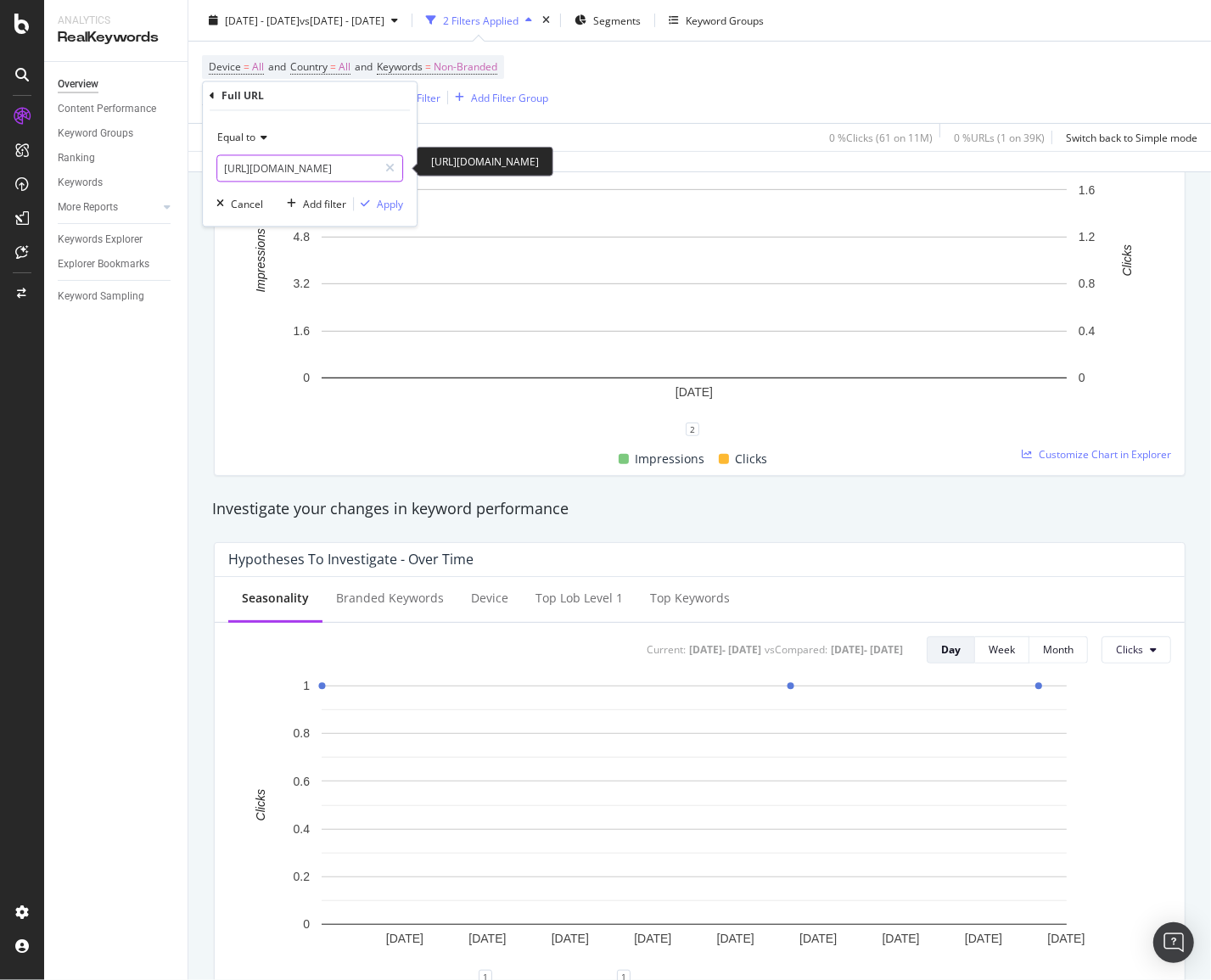
click at [303, 168] on input "[URL][DOMAIN_NAME]" at bounding box center [297, 169] width 161 height 27
paste input "wireless-business-plans/switch"
type input "[URL][DOMAIN_NAME]"
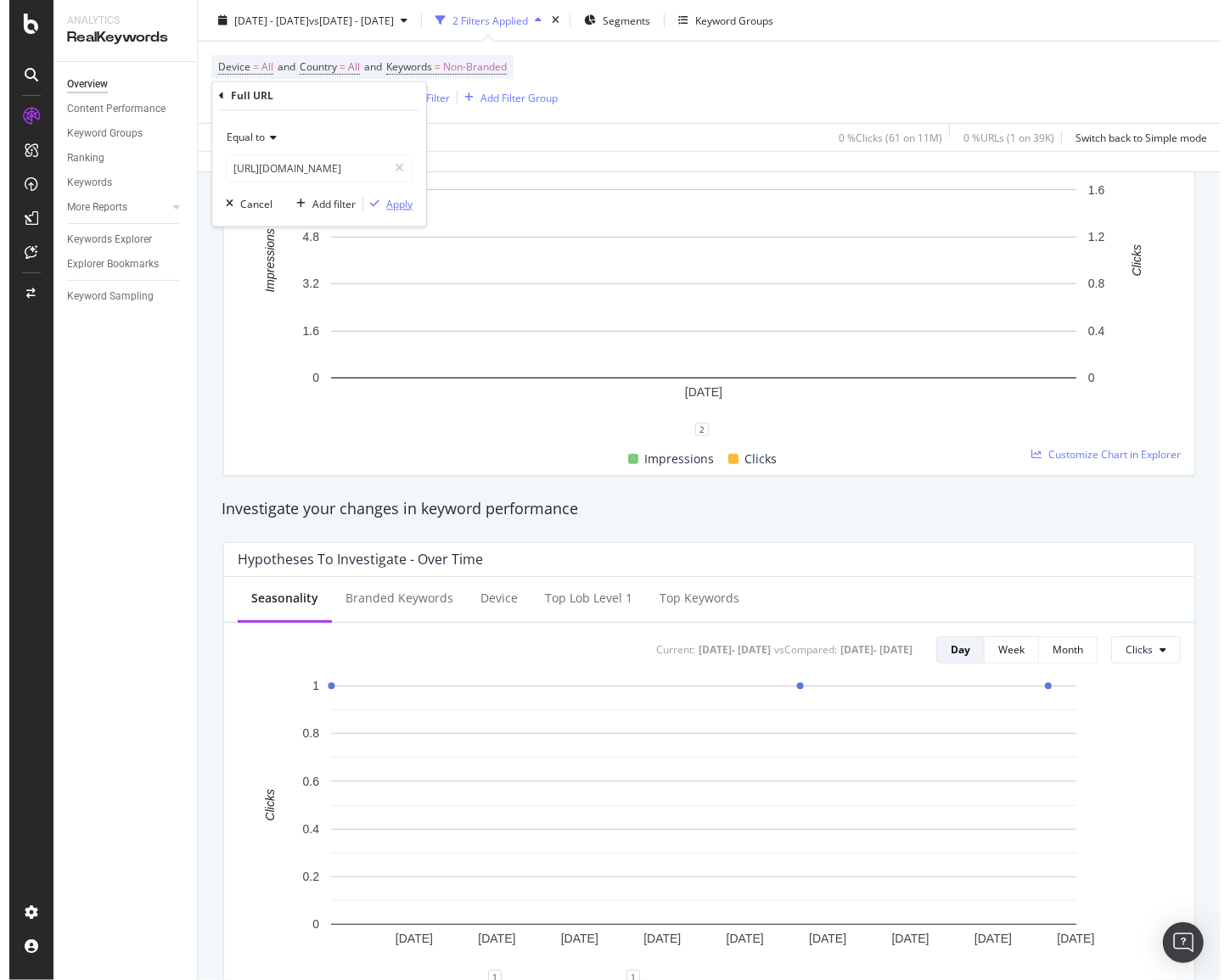
scroll to position [0, 0]
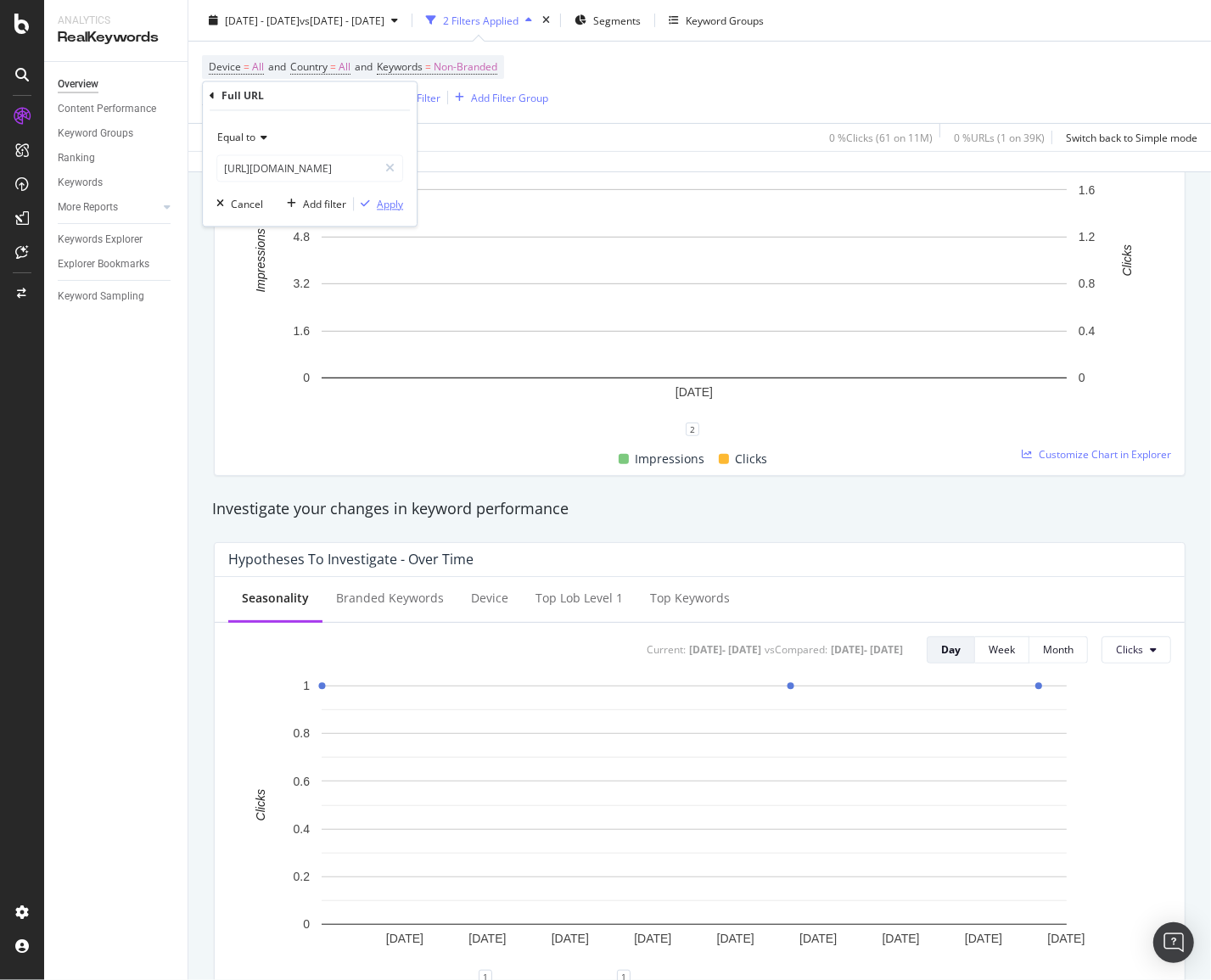
click at [369, 200] on icon "button" at bounding box center [365, 203] width 9 height 10
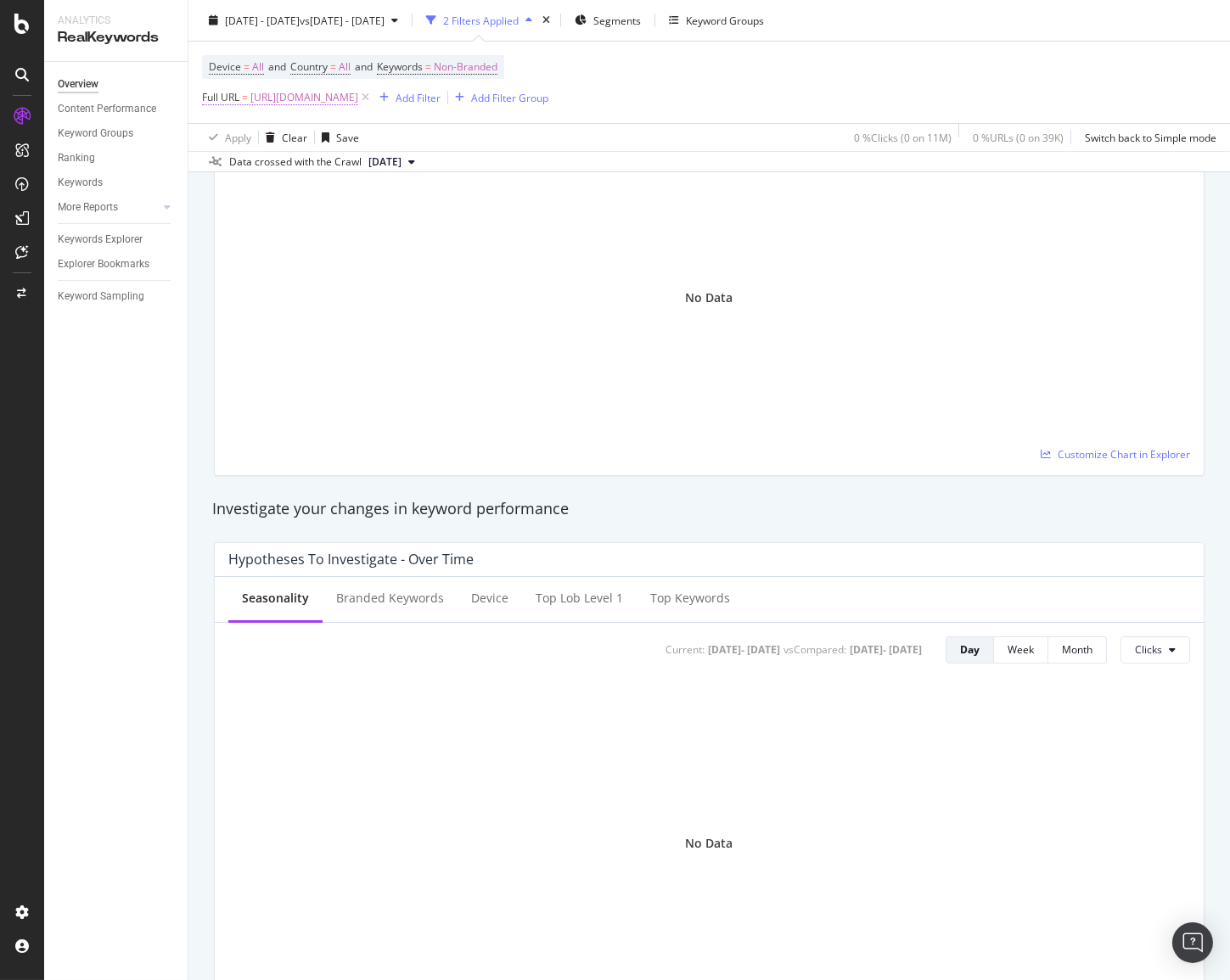
click at [358, 98] on span "[URL][DOMAIN_NAME]" at bounding box center [304, 97] width 108 height 24
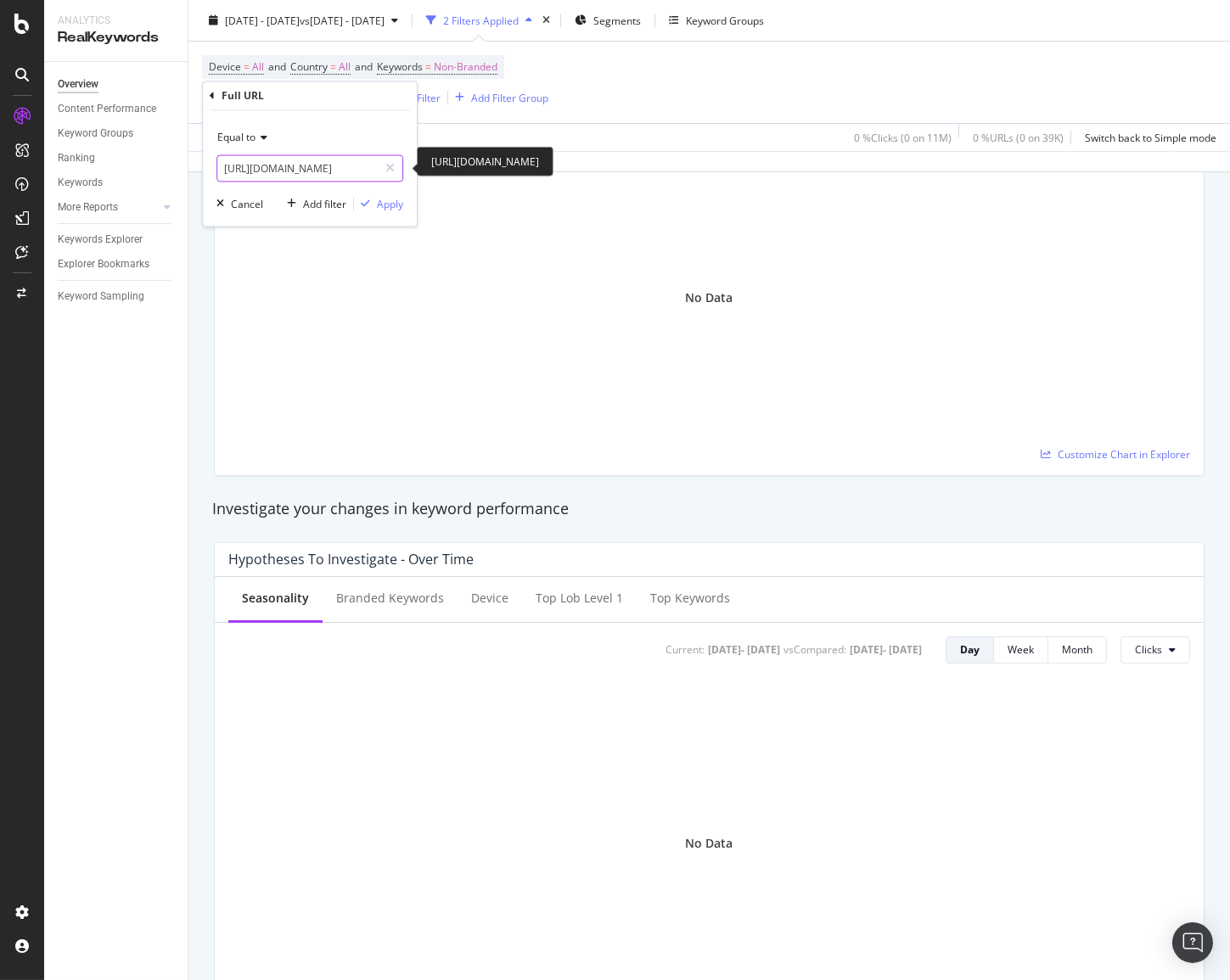
click at [337, 163] on input "[URL][DOMAIN_NAME]" at bounding box center [297, 169] width 161 height 27
paste input "solutions/business-internet-services/business-internet"
type input "[URL][DOMAIN_NAME]"
click at [378, 197] on div "Apply" at bounding box center [389, 204] width 26 height 14
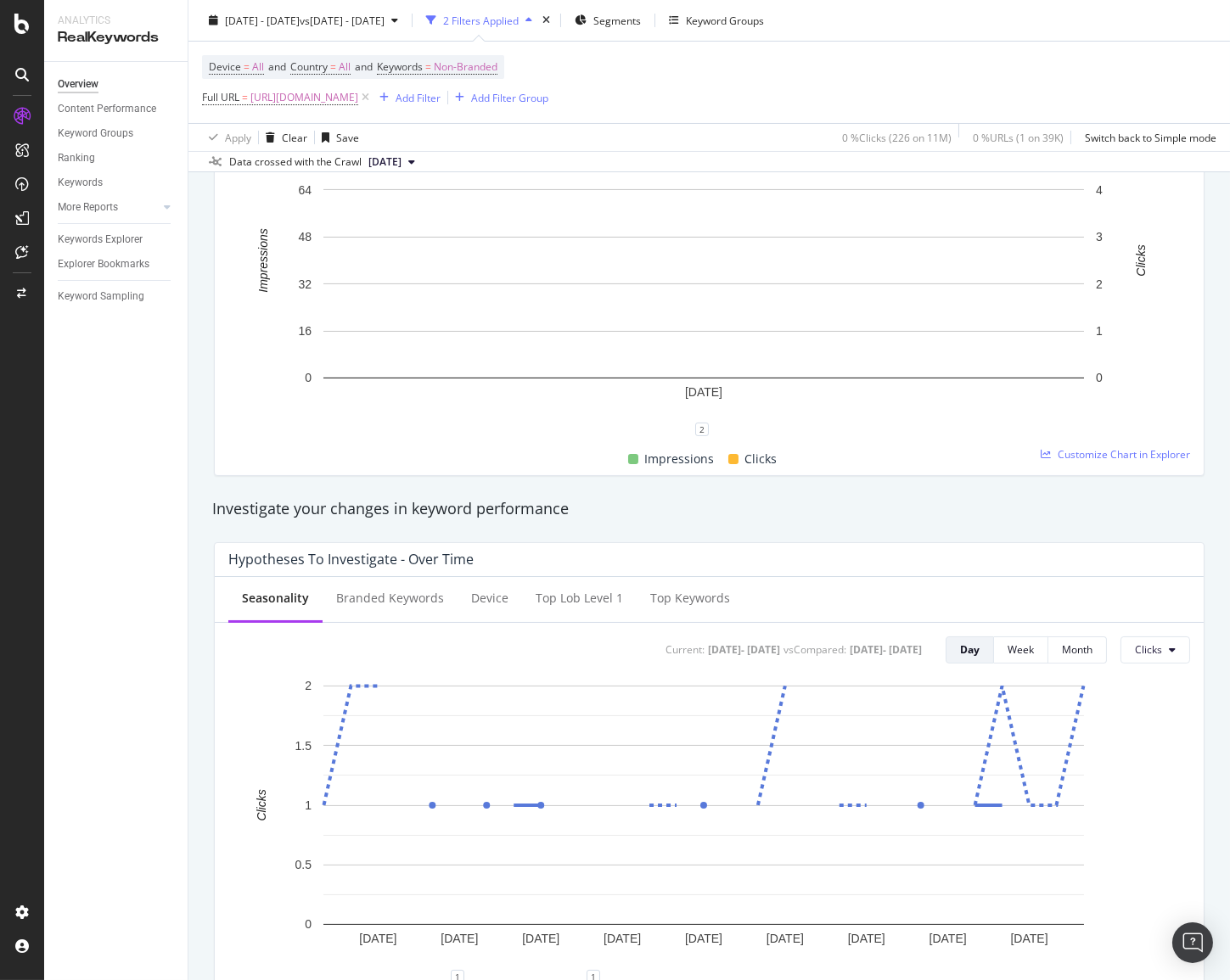
click at [402, 157] on span "[DATE]" at bounding box center [385, 162] width 33 height 15
click at [204, 424] on div "Unique Keywords 4 20% Impressions 78 271.42% Clicks 5 - CTR % 6.41 % 17.39 Avg.…" at bounding box center [709, 235] width 1011 height 510
